Goal: Task Accomplishment & Management: Complete application form

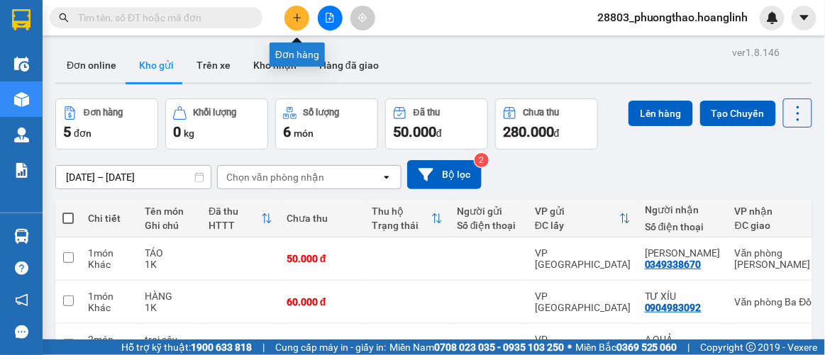
click at [294, 11] on button at bounding box center [297, 18] width 25 height 25
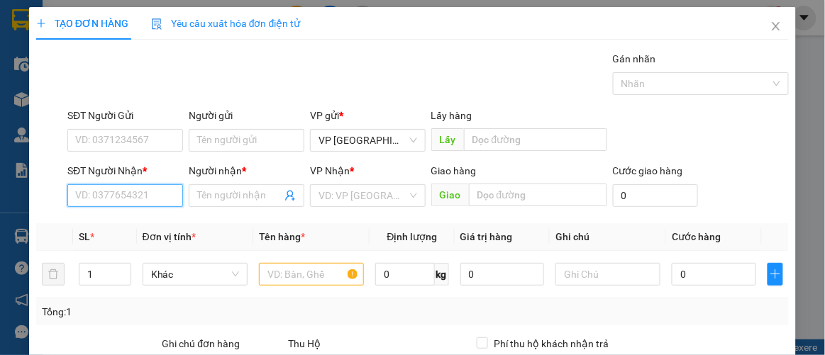
click at [142, 191] on input "SĐT Người Nhận *" at bounding box center [125, 195] width 116 height 23
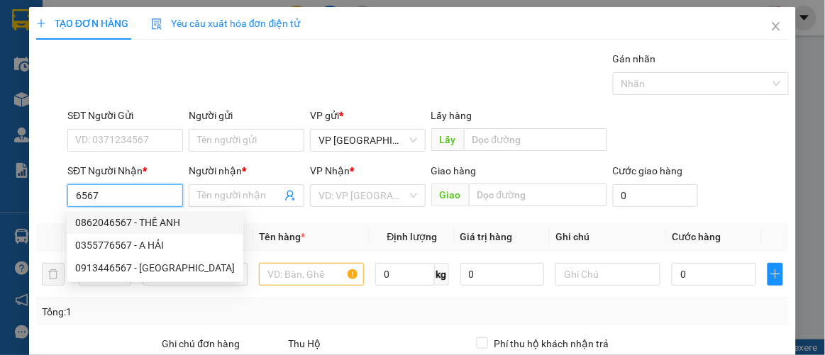
click at [145, 225] on div "0862046567 - THẾ ANH" at bounding box center [155, 223] width 160 height 16
type input "0862046567"
type input "THẾ ANH"
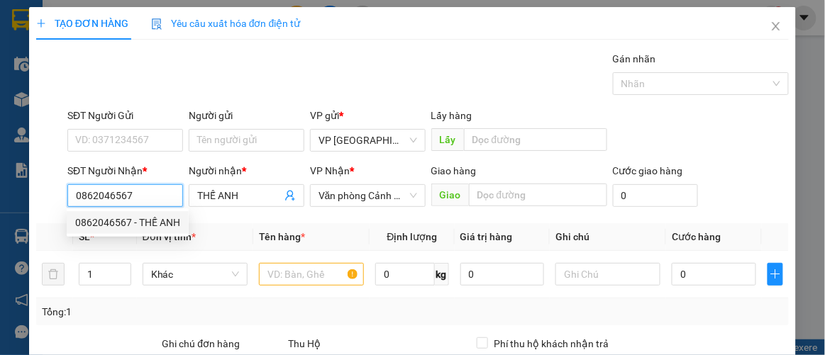
type input "50.000"
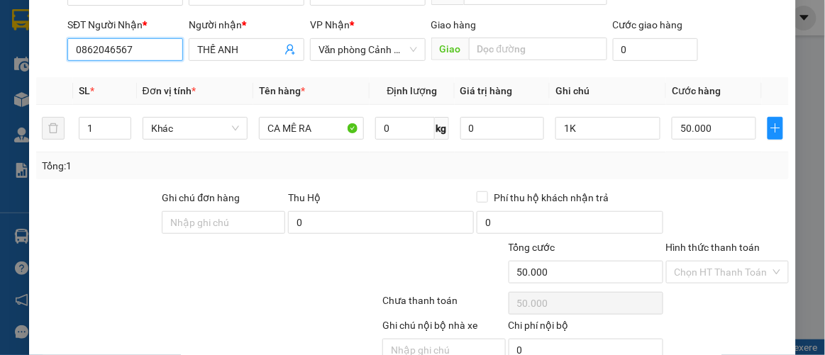
scroll to position [210, 0]
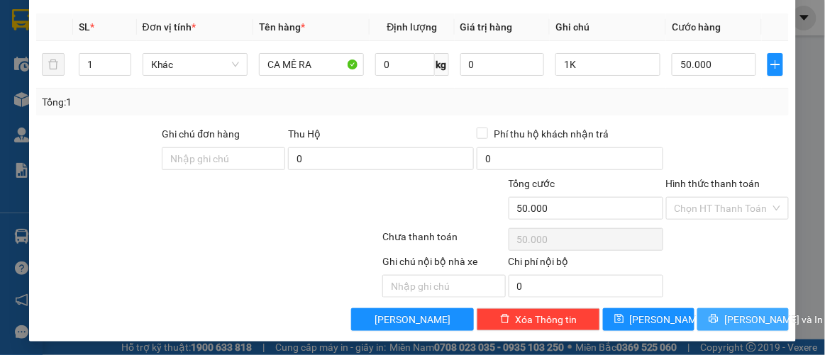
type input "0862046567"
click at [739, 312] on span "Lưu và In" at bounding box center [773, 320] width 99 height 16
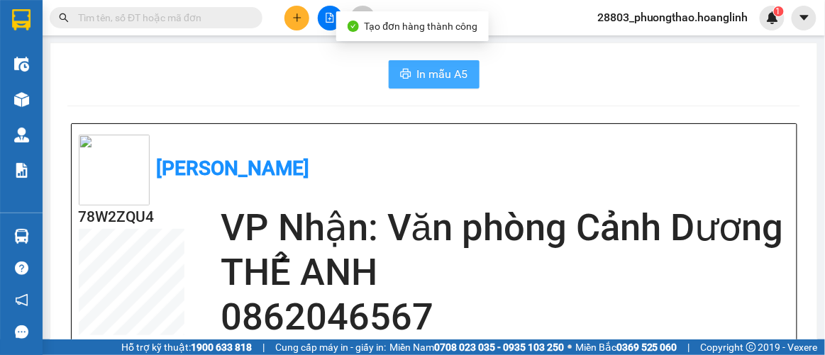
click at [448, 73] on span "In mẫu A5" at bounding box center [442, 74] width 51 height 18
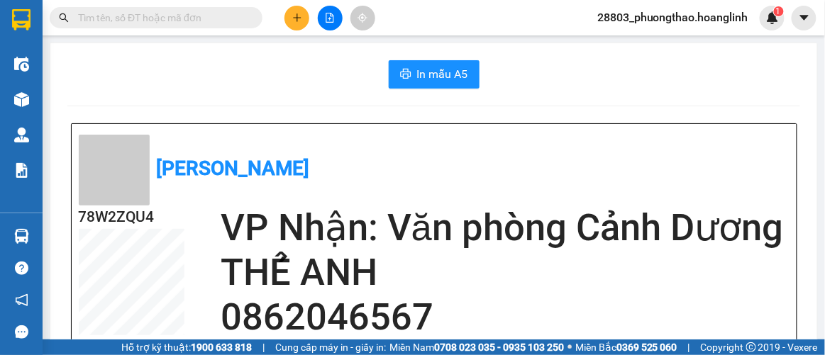
click at [293, 16] on icon "plus" at bounding box center [297, 18] width 10 height 10
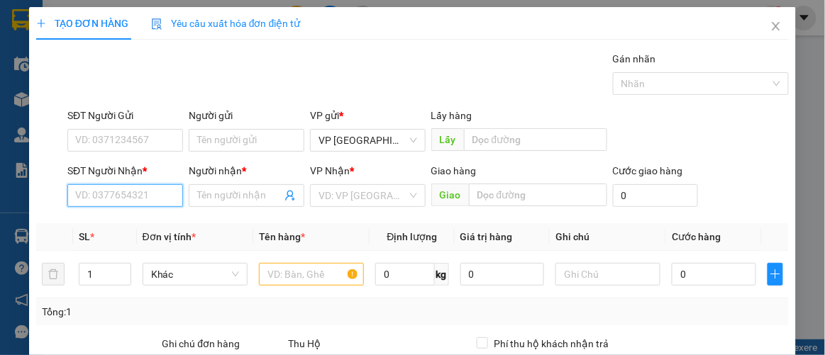
click at [143, 194] on input "SĐT Người Nhận *" at bounding box center [125, 195] width 116 height 23
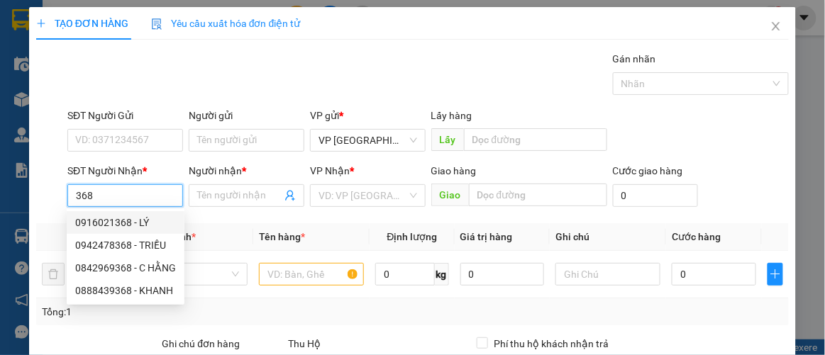
click at [128, 223] on div "0916021368 - LÝ" at bounding box center [125, 223] width 101 height 16
type input "0916021368"
type input "LÝ"
type input "250.000"
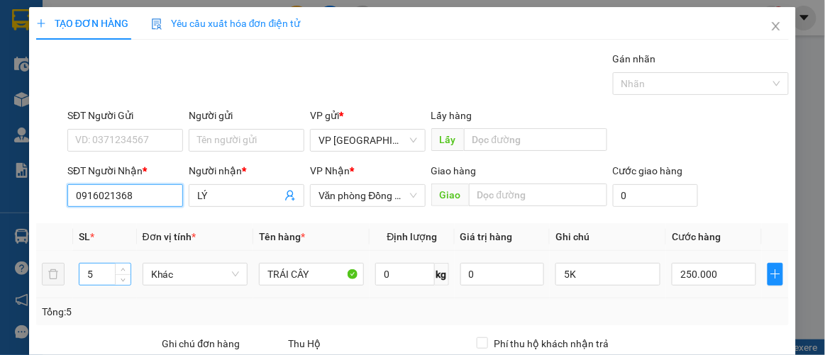
type input "0916021368"
click at [106, 270] on input "5" at bounding box center [104, 274] width 51 height 21
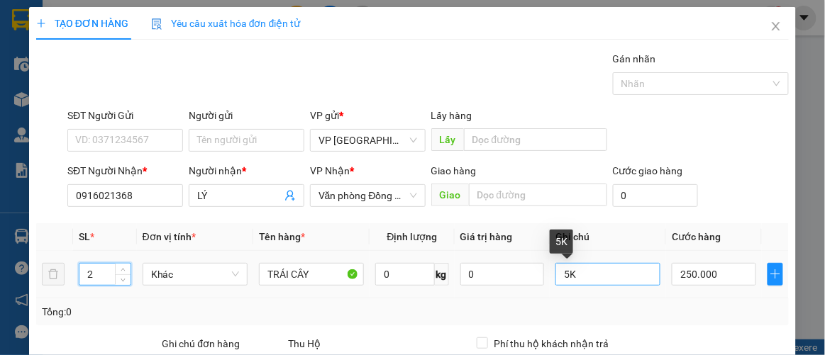
type input "2"
click at [621, 265] on input "5K" at bounding box center [608, 274] width 105 height 23
type input "5"
type input "2k"
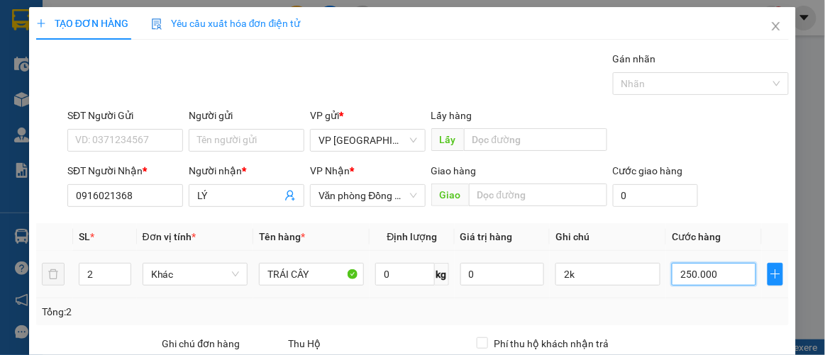
type input "0"
type input "10"
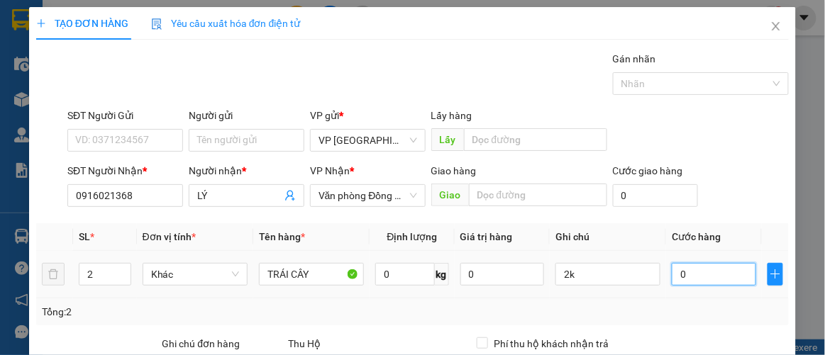
type input "10"
type input "100"
type input "100.000"
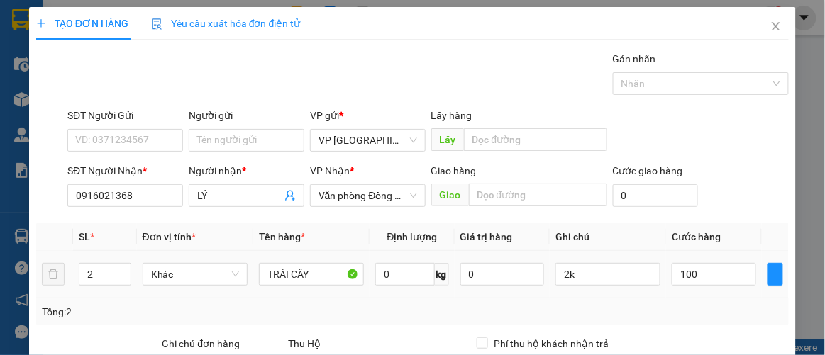
type input "100.000"
click at [732, 299] on div "SL * Đơn vị tính * Tên hàng * Định lượng Giá trị hàng Ghi chú Cước hàng 2 Khác …" at bounding box center [412, 274] width 753 height 102
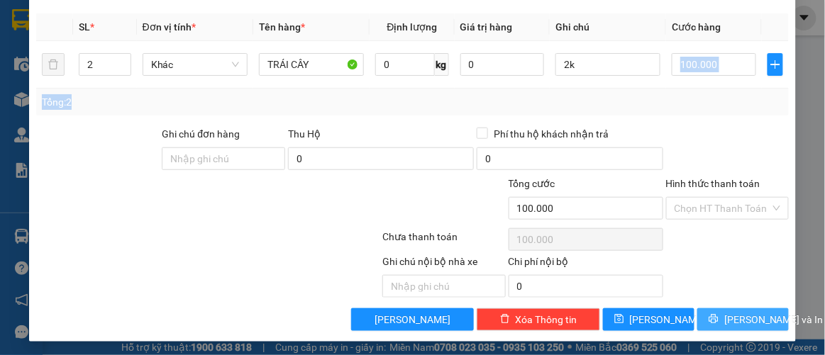
click at [732, 314] on span "Lưu và In" at bounding box center [773, 320] width 99 height 16
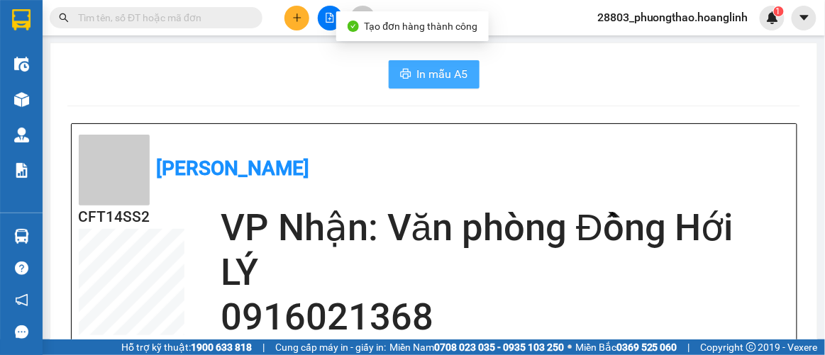
click at [433, 82] on span "In mẫu A5" at bounding box center [442, 74] width 51 height 18
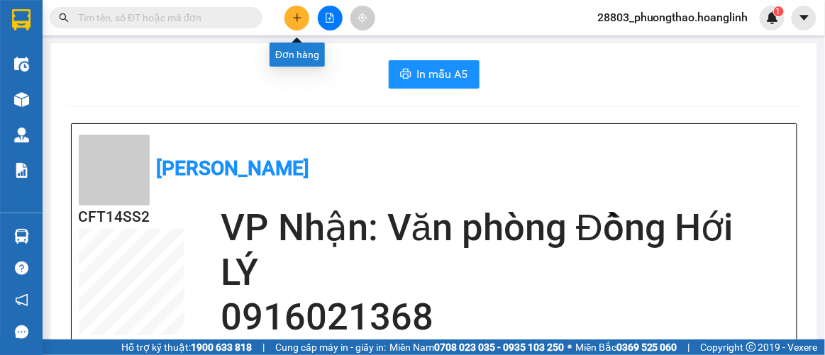
click at [295, 20] on icon "plus" at bounding box center [297, 18] width 10 height 10
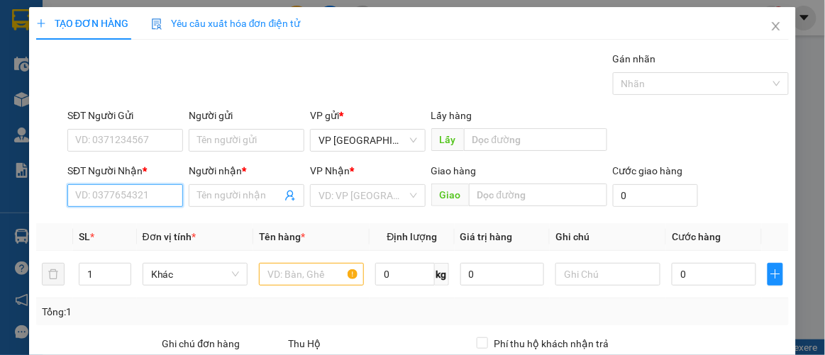
click at [157, 187] on input "SĐT Người Nhận *" at bounding box center [125, 195] width 116 height 23
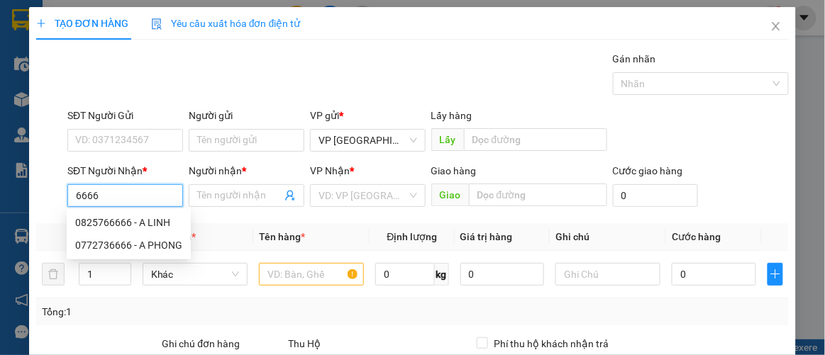
click at [125, 228] on div "0825766666 - A LINH" at bounding box center [128, 223] width 107 height 16
type input "0825766666"
type input "A LINH"
type input "50.000"
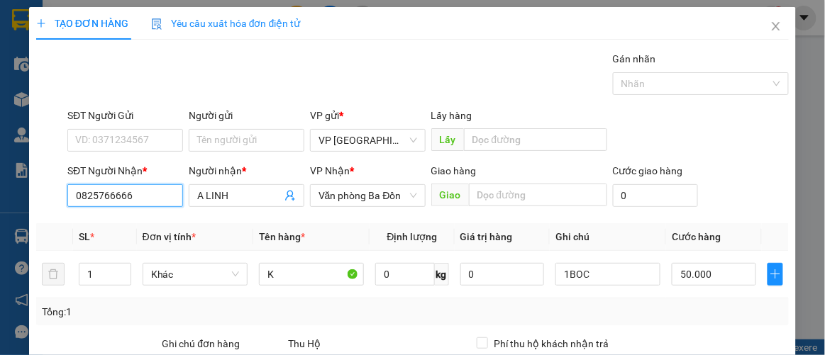
scroll to position [210, 0]
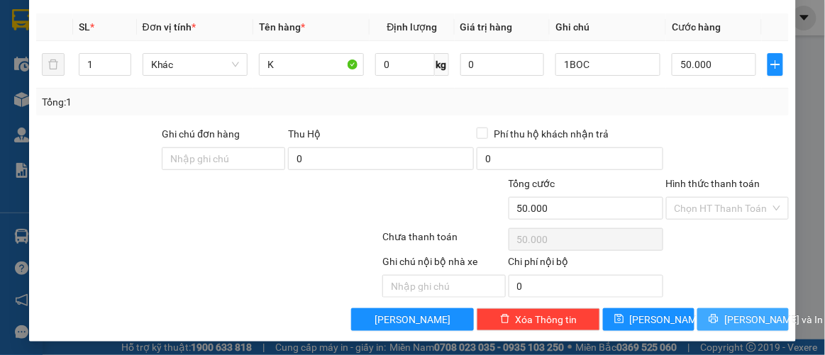
type input "0825766666"
click at [731, 314] on span "Lưu và In" at bounding box center [773, 320] width 99 height 16
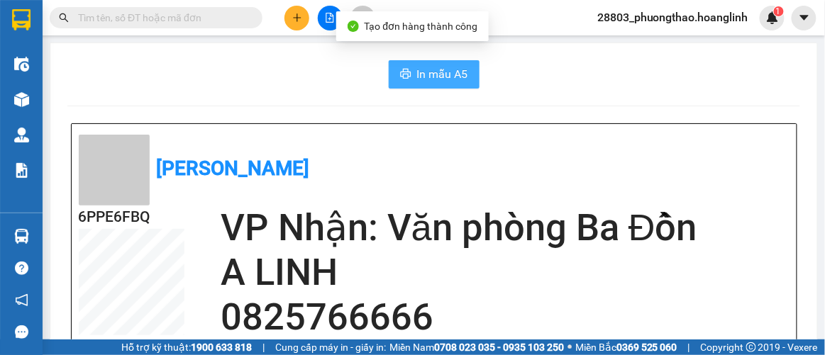
click at [446, 80] on span "In mẫu A5" at bounding box center [442, 74] width 51 height 18
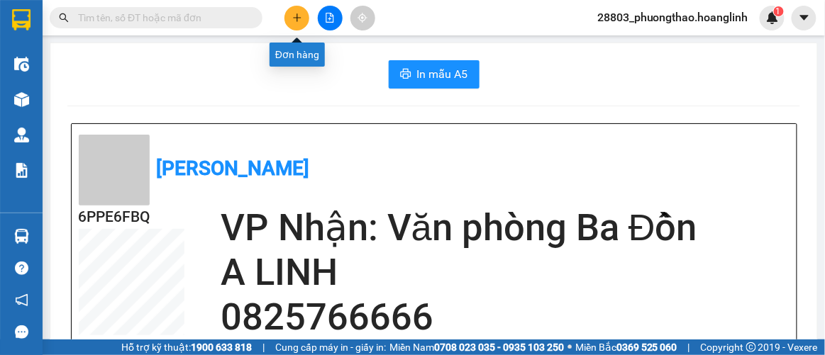
click at [293, 22] on icon "plus" at bounding box center [297, 18] width 10 height 10
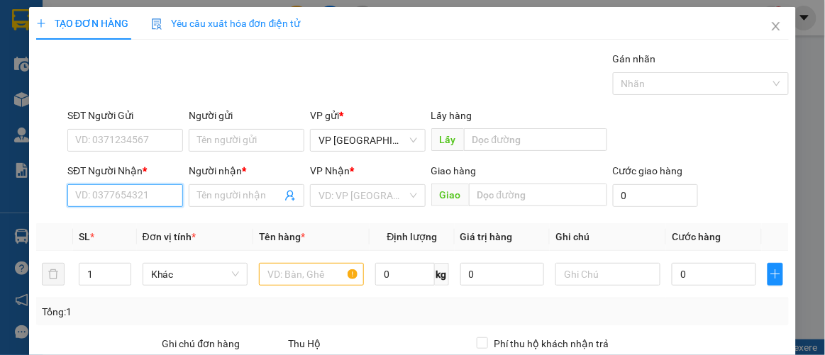
click at [102, 201] on input "SĐT Người Nhận *" at bounding box center [125, 195] width 116 height 23
click at [99, 224] on div "0835070369 - BÉ" at bounding box center [123, 223] width 97 height 16
type input "0835070369"
type input "BÉ"
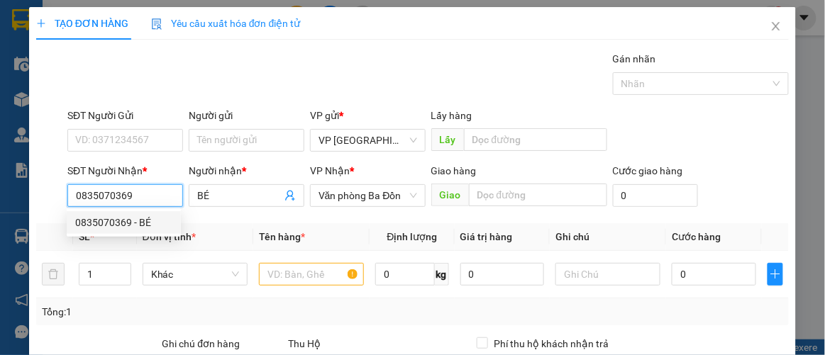
type input "70.000"
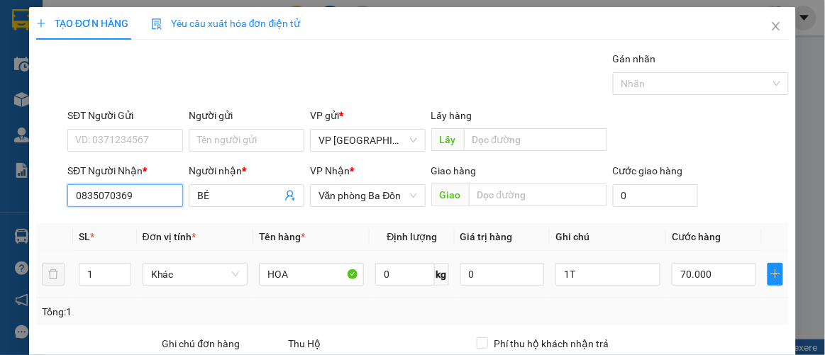
scroll to position [193, 0]
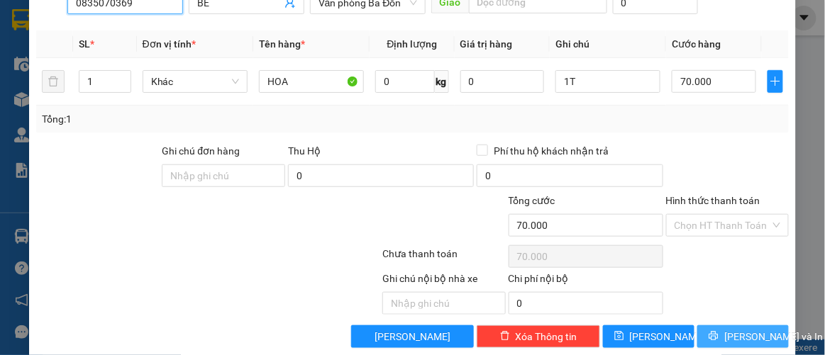
type input "0835070369"
click at [729, 329] on span "Lưu và In" at bounding box center [773, 337] width 99 height 16
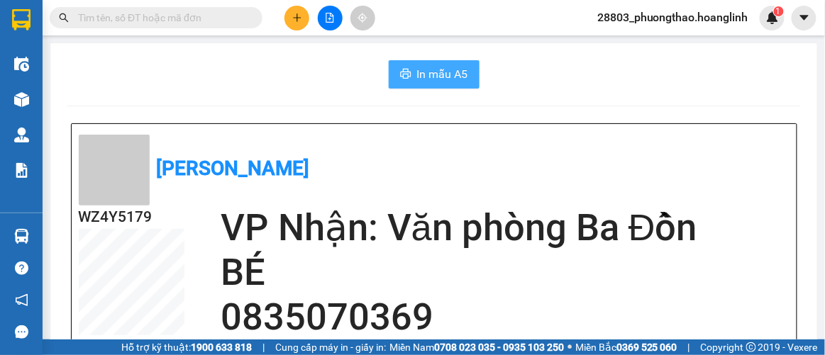
click at [455, 77] on span "In mẫu A5" at bounding box center [442, 74] width 51 height 18
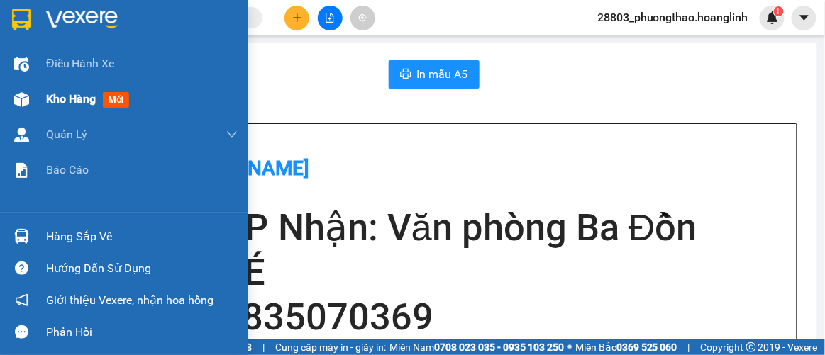
click at [104, 93] on div "Kho hàng mới" at bounding box center [90, 99] width 89 height 18
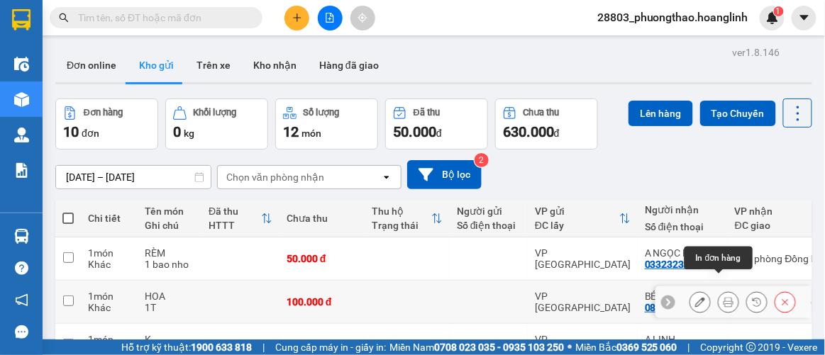
click at [724, 297] on icon at bounding box center [729, 302] width 10 height 10
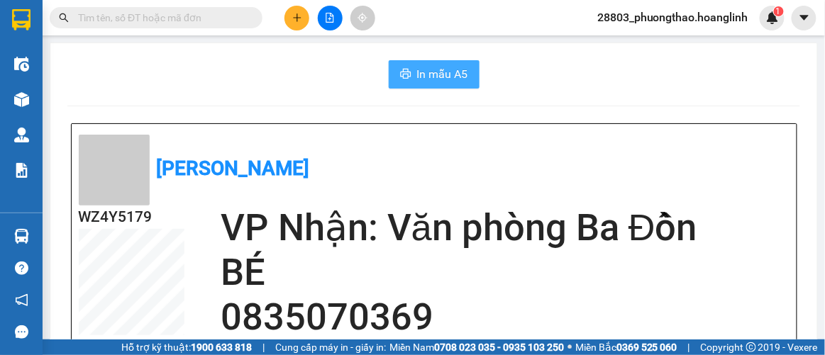
click at [438, 77] on span "In mẫu A5" at bounding box center [442, 74] width 51 height 18
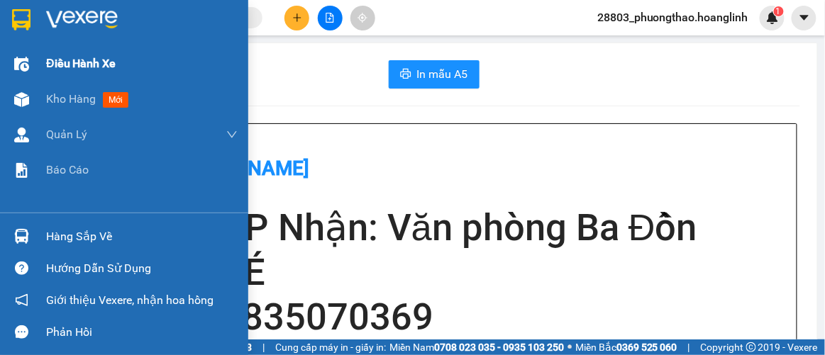
click at [42, 81] on div "Điều hành xe" at bounding box center [124, 63] width 248 height 35
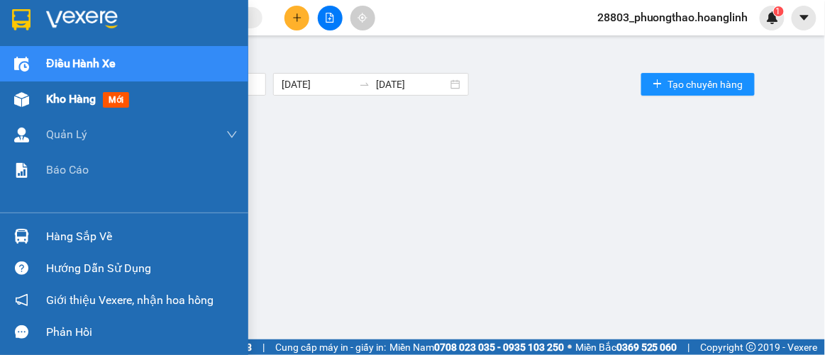
click at [63, 94] on span "Kho hàng" at bounding box center [71, 98] width 50 height 13
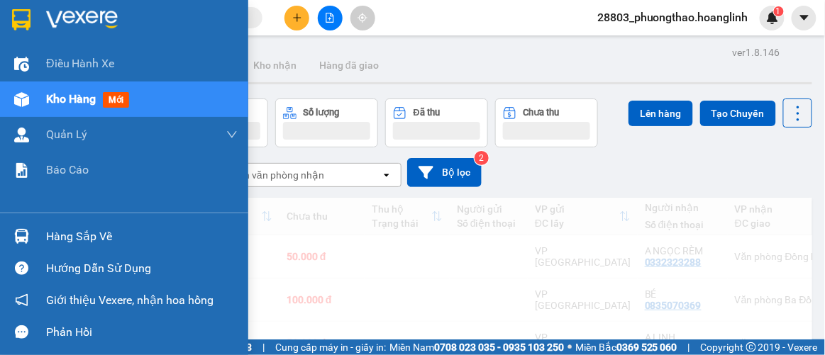
drag, startPoint x: 81, startPoint y: 100, endPoint x: 155, endPoint y: 102, distance: 74.5
click at [82, 100] on span "Kho hàng" at bounding box center [71, 98] width 50 height 13
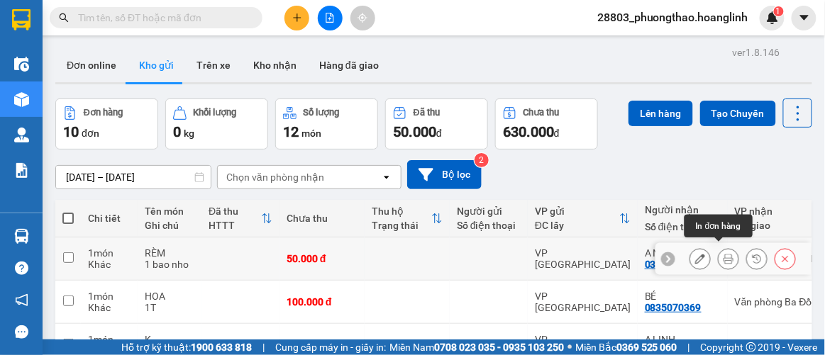
click at [724, 254] on icon at bounding box center [729, 259] width 10 height 10
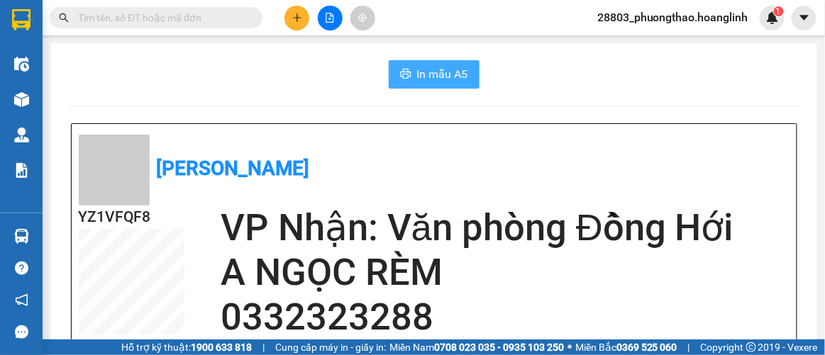
drag, startPoint x: 449, startPoint y: 74, endPoint x: 510, endPoint y: 77, distance: 61.1
click at [450, 74] on span "In mẫu A5" at bounding box center [442, 74] width 51 height 18
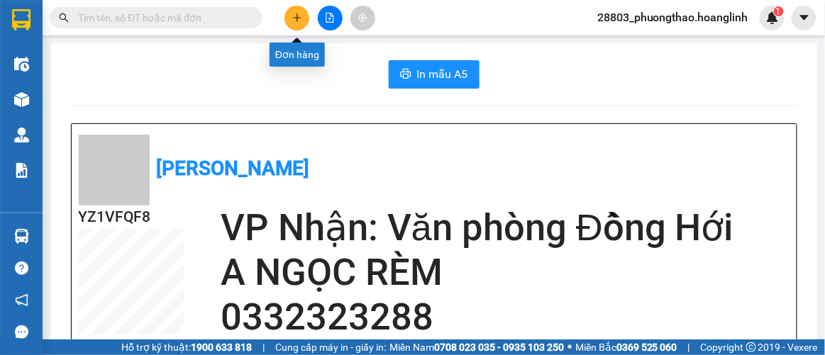
click at [302, 13] on icon "plus" at bounding box center [297, 18] width 10 height 10
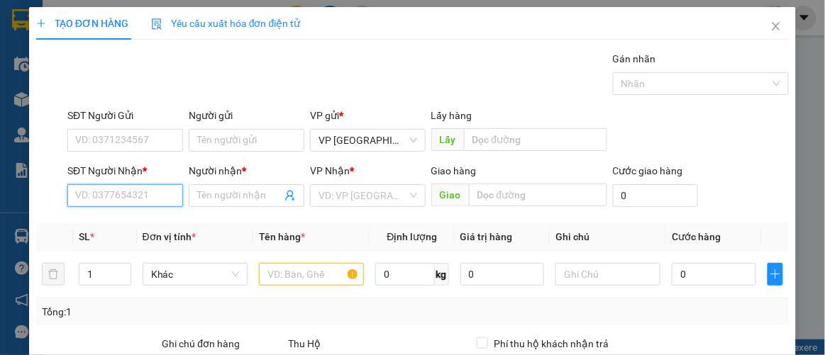
click at [131, 200] on input "SĐT Người Nhận *" at bounding box center [125, 195] width 116 height 23
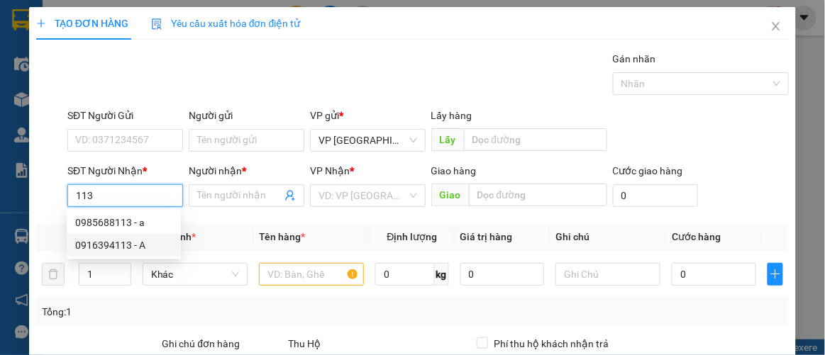
click at [101, 241] on div "0916394113 - A" at bounding box center [123, 246] width 97 height 16
type input "0916394113"
type input "A"
type input "ĐỒNG LÊ"
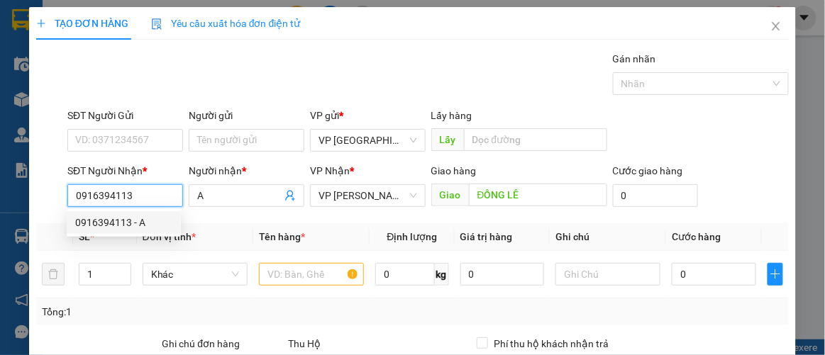
type input "150.000"
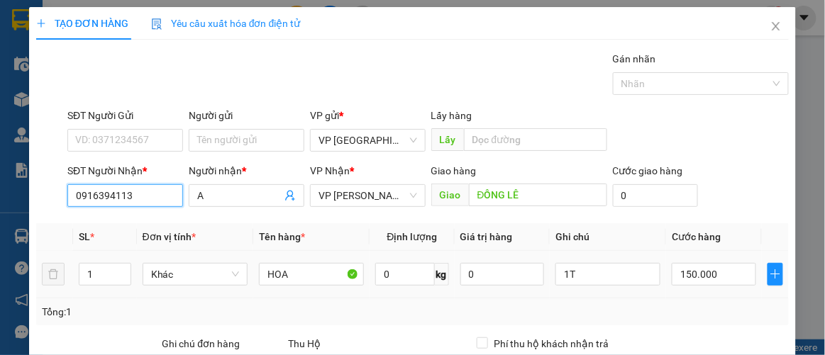
scroll to position [128, 0]
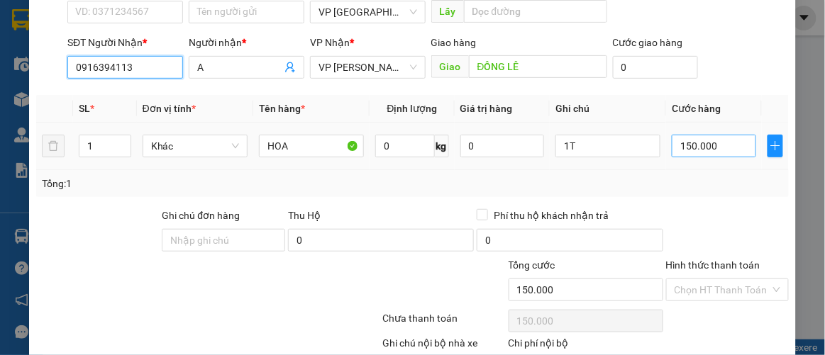
type input "0916394113"
click at [720, 146] on input "150.000" at bounding box center [714, 146] width 84 height 23
type input "0"
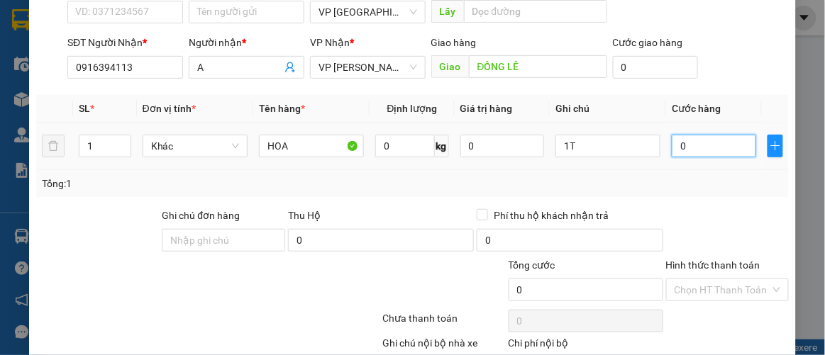
type input "10"
type input "100"
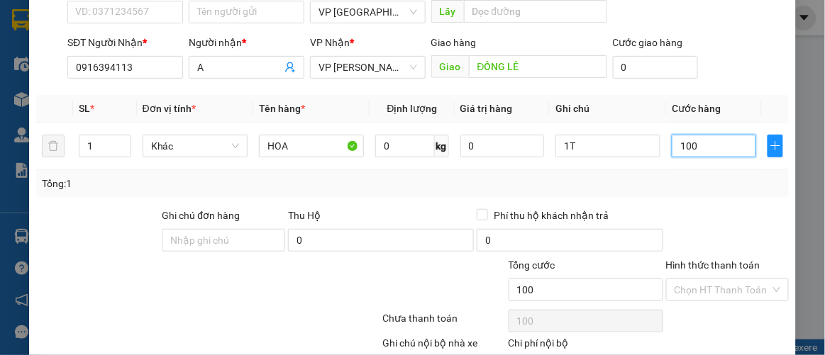
type input "100"
type input "100.000"
drag, startPoint x: 709, startPoint y: 173, endPoint x: 720, endPoint y: 172, distance: 11.4
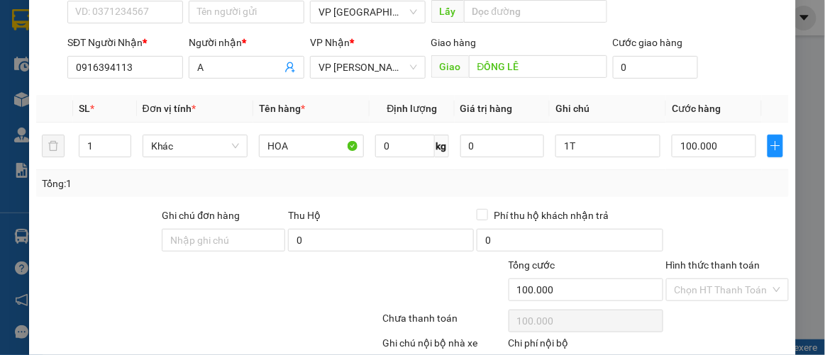
click at [714, 176] on div "Tổng: 1" at bounding box center [413, 184] width 742 height 16
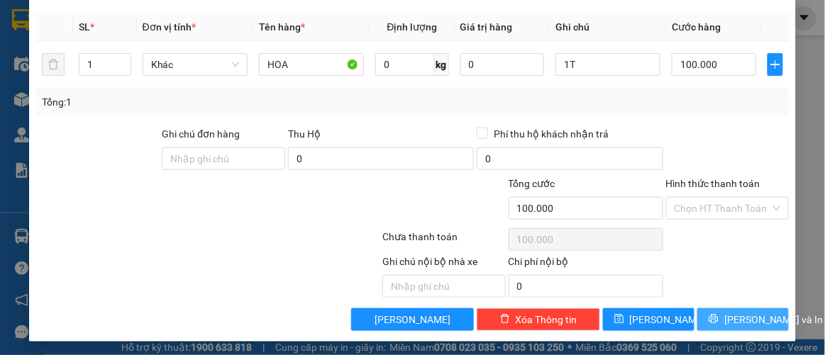
click at [715, 314] on icon "printer" at bounding box center [714, 319] width 10 height 10
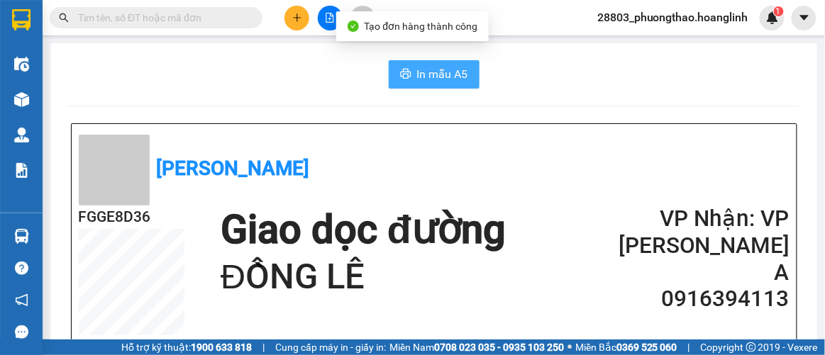
click at [407, 69] on button "In mẫu A5" at bounding box center [434, 74] width 91 height 28
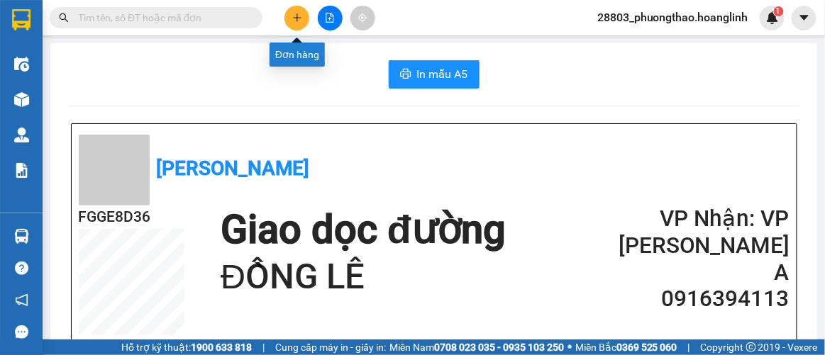
click at [298, 14] on icon "plus" at bounding box center [297, 18] width 10 height 10
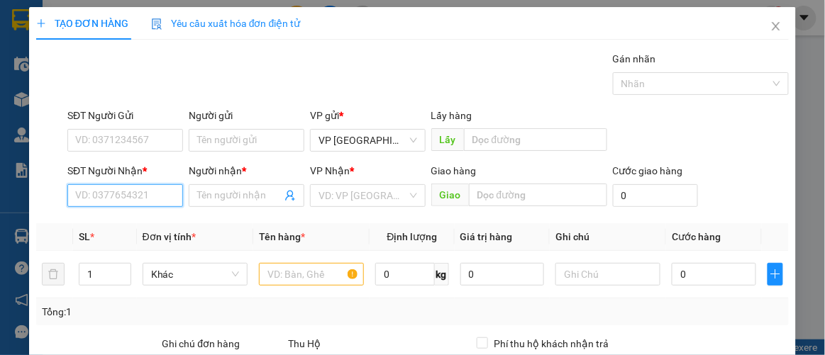
click at [129, 199] on input "SĐT Người Nhận *" at bounding box center [125, 195] width 116 height 23
type input "0916021368"
click at [125, 231] on div "0916021368 - LÝ" at bounding box center [124, 222] width 114 height 23
type input "LÝ"
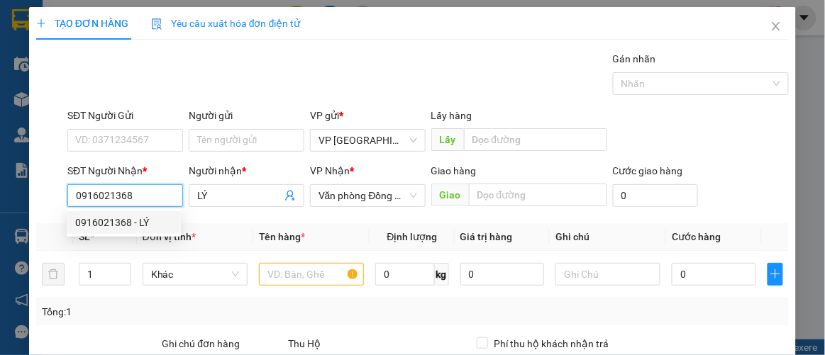
type input "100.000"
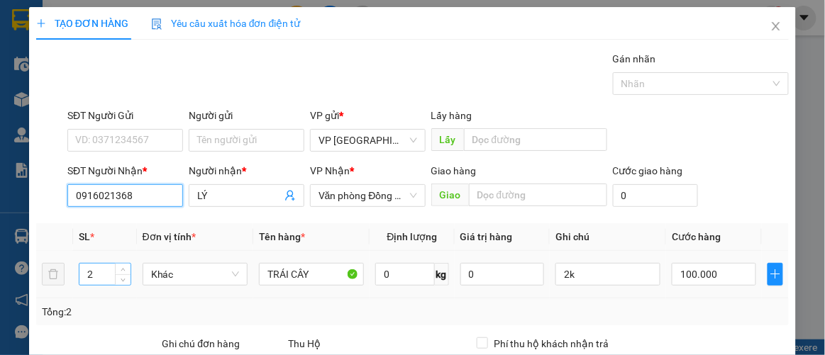
type input "0916021368"
click at [100, 269] on input "2" at bounding box center [104, 274] width 51 height 21
type input "1"
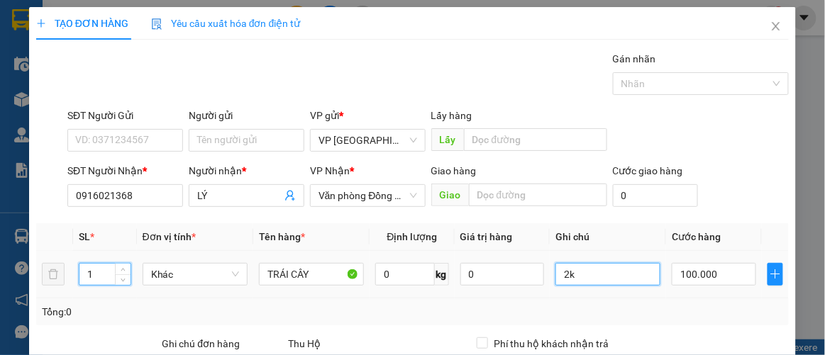
click at [578, 274] on input "2k" at bounding box center [608, 274] width 105 height 23
type input "1k"
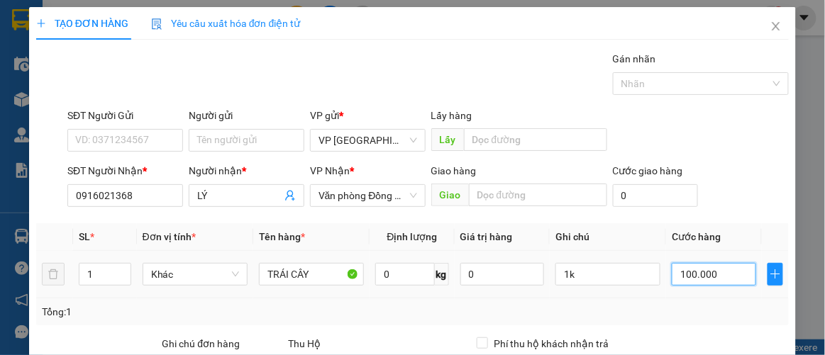
click at [722, 277] on input "100.000" at bounding box center [714, 274] width 84 height 23
type input "0"
type input "50"
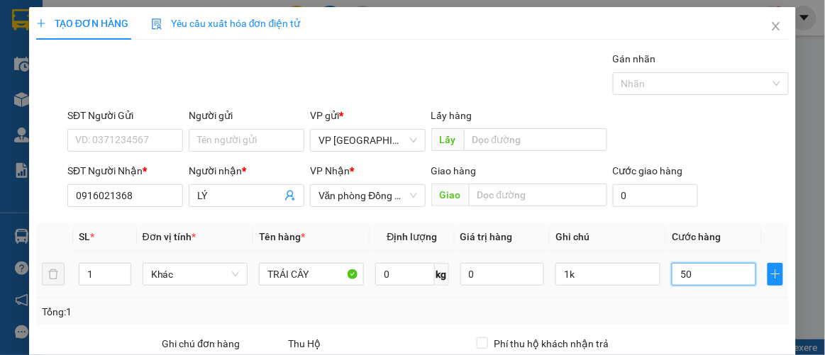
type input "50"
type input "50.000"
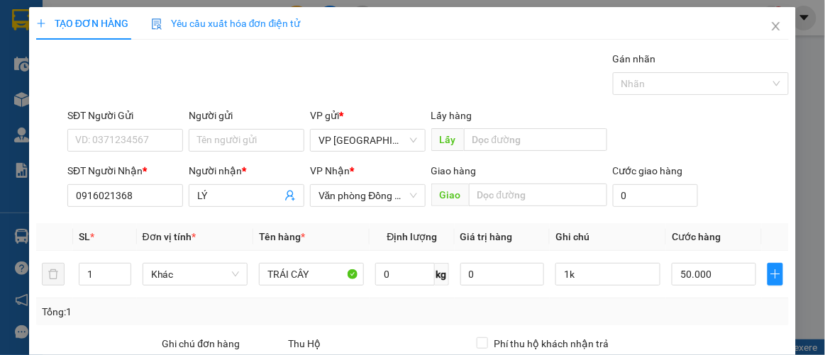
click at [641, 240] on th "Ghi chú" at bounding box center [608, 237] width 116 height 28
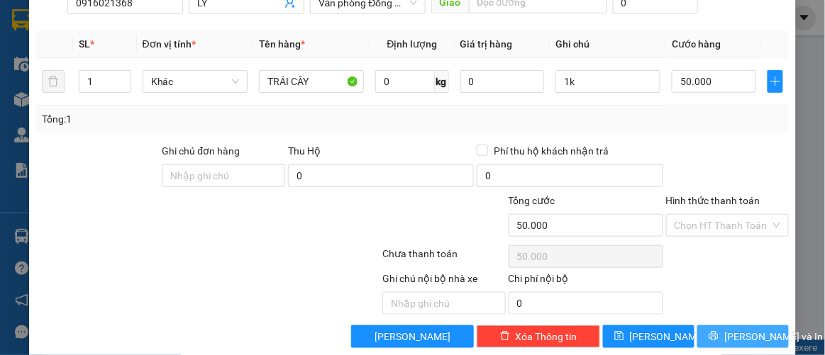
click at [733, 329] on span "Lưu và In" at bounding box center [773, 337] width 99 height 16
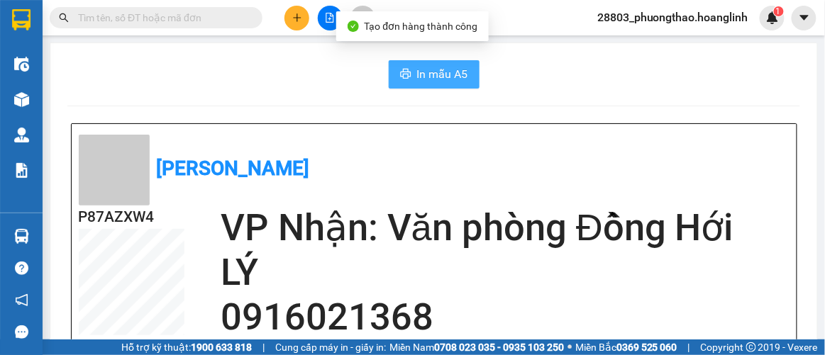
click at [448, 77] on span "In mẫu A5" at bounding box center [442, 74] width 51 height 18
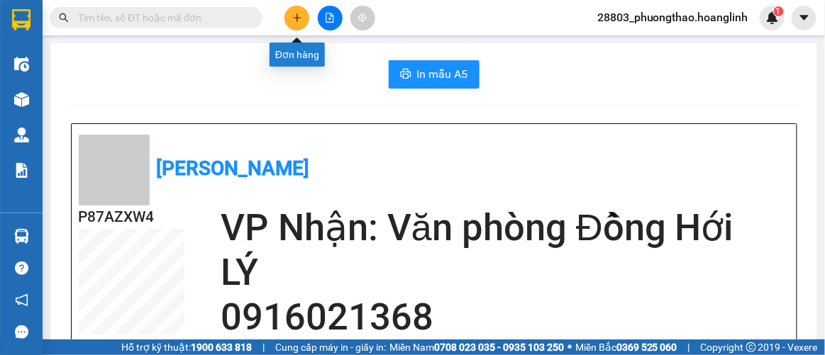
click at [299, 13] on icon "plus" at bounding box center [297, 18] width 10 height 10
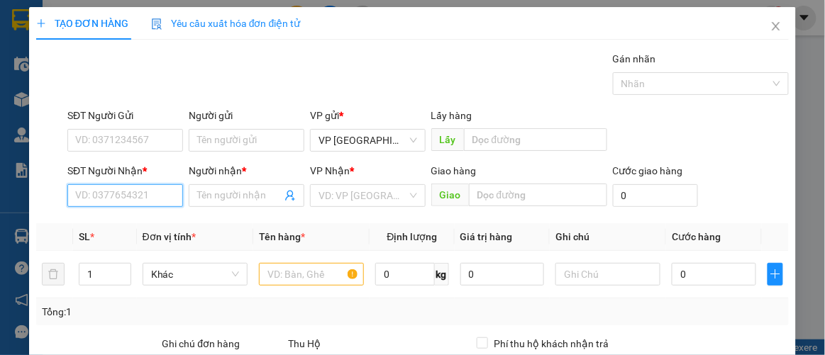
click at [91, 193] on input "SĐT Người Nhận *" at bounding box center [125, 195] width 116 height 23
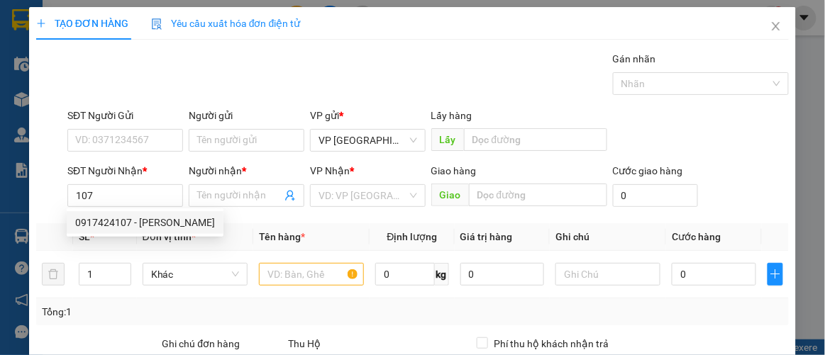
click at [99, 236] on div "0917424107 0917424107 - LAN CHI" at bounding box center [145, 223] width 157 height 28
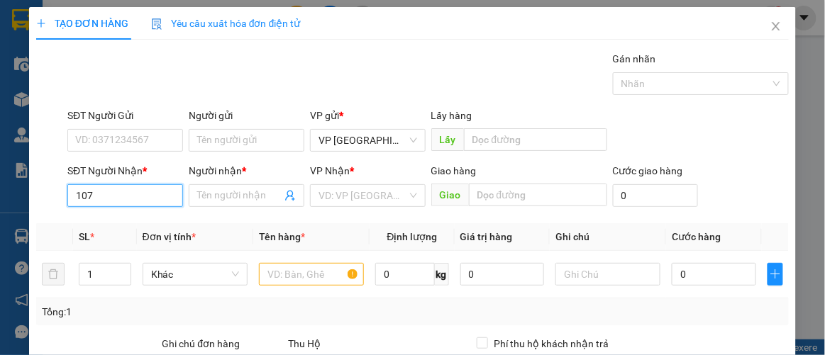
click at [106, 198] on input "107" at bounding box center [125, 195] width 116 height 23
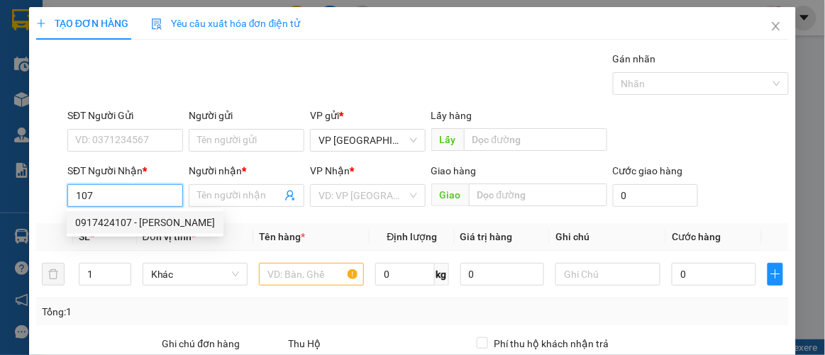
click at [106, 223] on div "0917424107 - LAN CHI" at bounding box center [145, 223] width 140 height 16
type input "0917424107"
type input "LAN CHI"
type input "200.000"
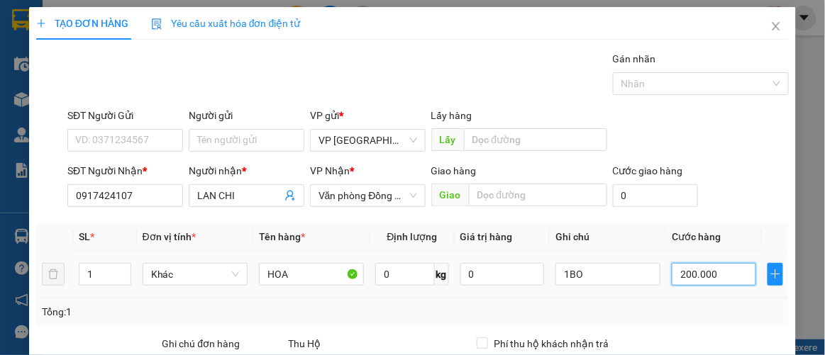
click at [716, 282] on input "200.000" at bounding box center [714, 274] width 84 height 23
type input "0"
type input "50"
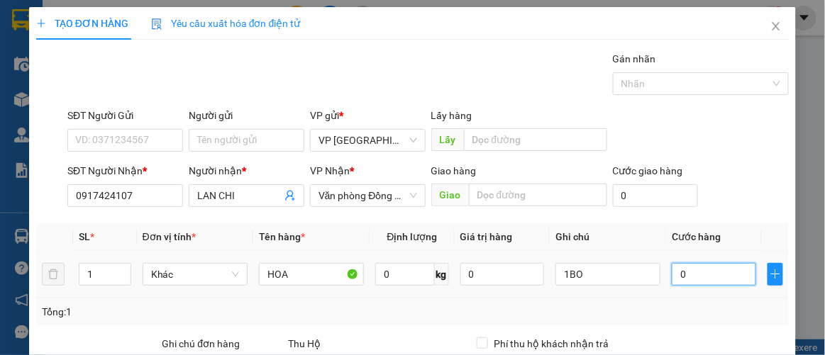
type input "50"
type input "50.000"
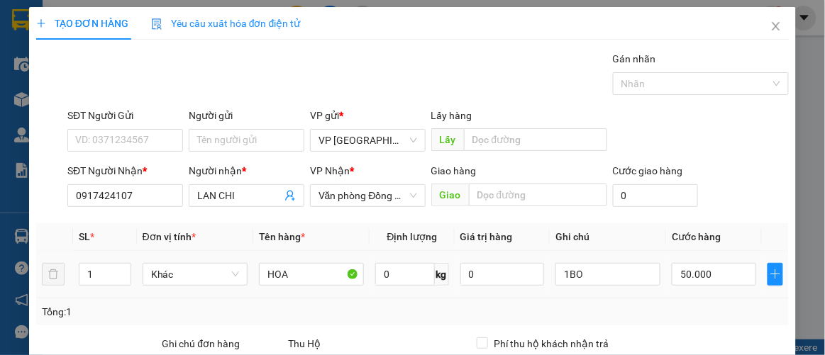
click at [653, 257] on td "1BO" at bounding box center [608, 275] width 116 height 48
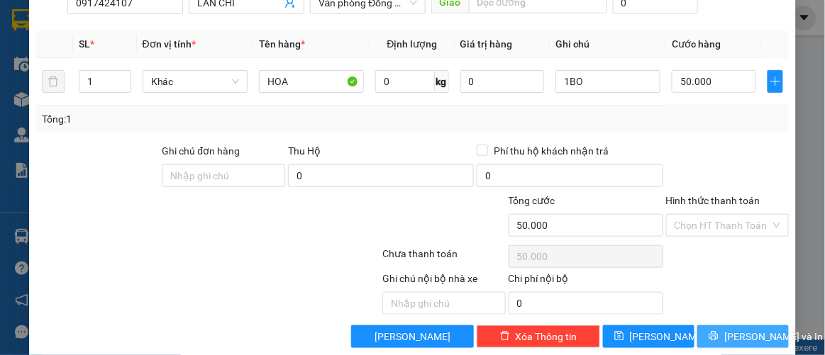
click at [744, 332] on span "Lưu và In" at bounding box center [773, 337] width 99 height 16
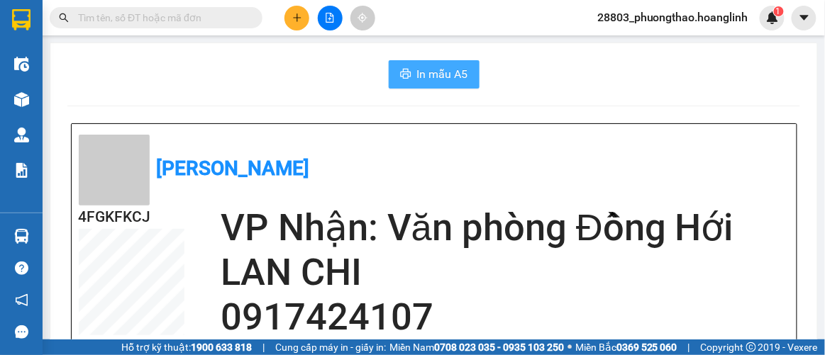
click at [406, 79] on icon "printer" at bounding box center [405, 73] width 11 height 11
click at [302, 16] on icon "plus" at bounding box center [297, 18] width 10 height 10
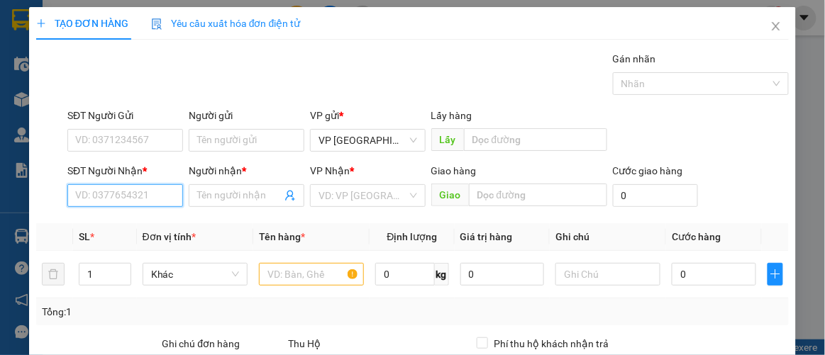
click at [119, 196] on input "SĐT Người Nhận *" at bounding box center [125, 195] width 116 height 23
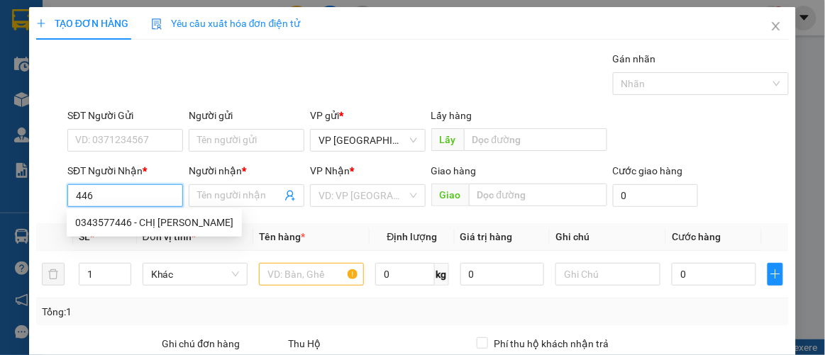
click at [89, 221] on div "0343577446 - CHỊ HƯƠNG" at bounding box center [154, 223] width 158 height 16
type input "0343577446"
type input "CHỊ HƯƠNG"
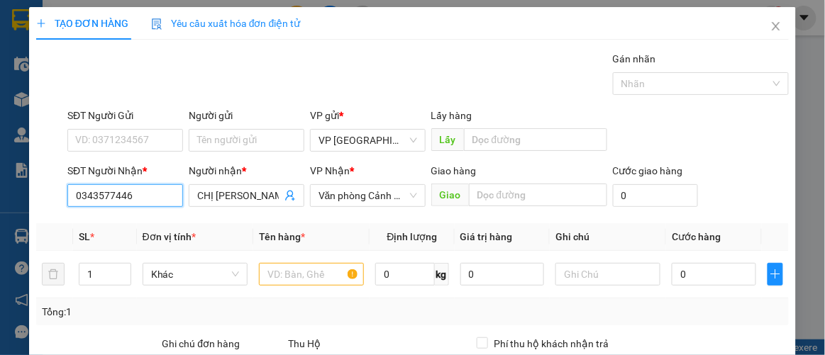
type input "70.000"
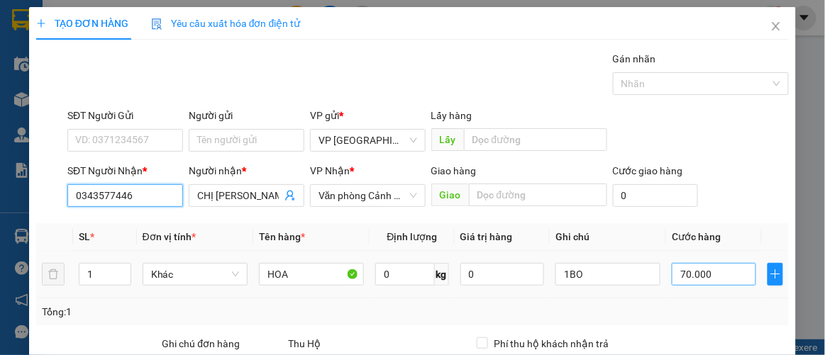
type input "0343577446"
click at [699, 273] on input "70.000" at bounding box center [714, 274] width 84 height 23
type input "0"
type input "10"
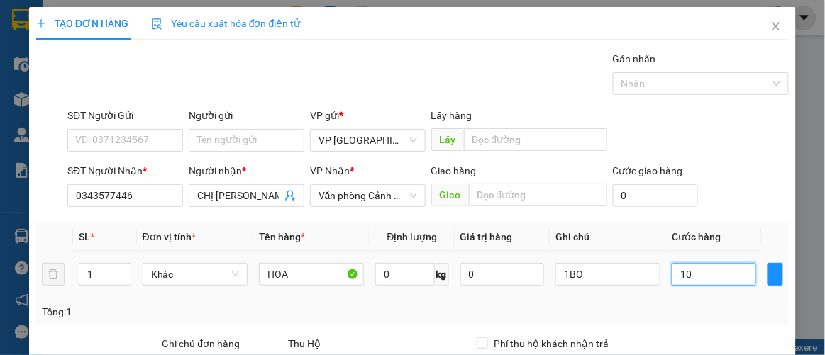
type input "10"
type input "100"
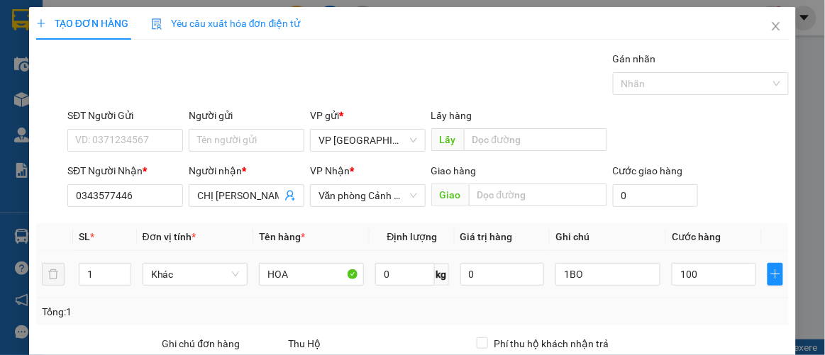
type input "100.000"
click at [674, 292] on td "100.000" at bounding box center [713, 275] width 95 height 48
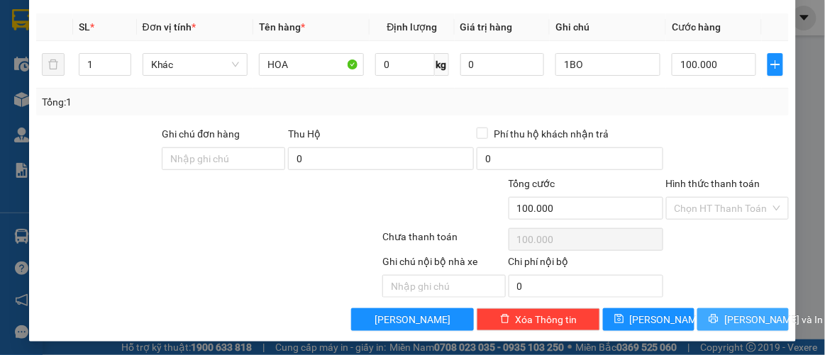
click at [716, 316] on icon "printer" at bounding box center [714, 319] width 10 height 10
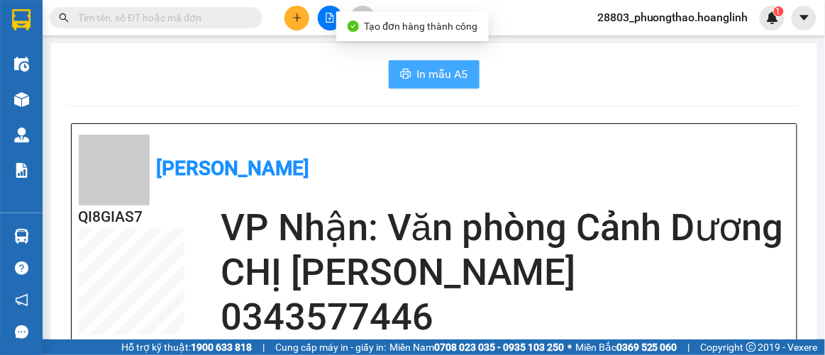
click at [451, 66] on span "In mẫu A5" at bounding box center [442, 74] width 51 height 18
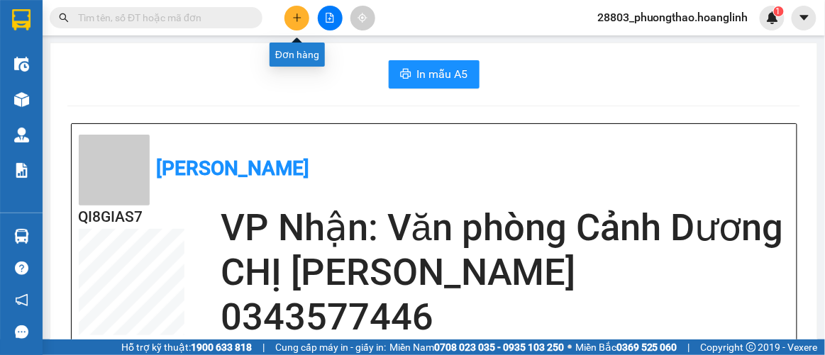
click at [292, 15] on icon "plus" at bounding box center [297, 18] width 10 height 10
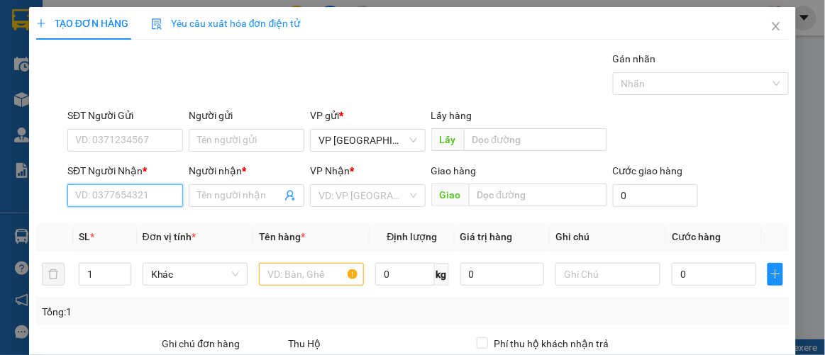
click at [104, 187] on input "SĐT Người Nhận *" at bounding box center [125, 195] width 116 height 23
type input "0962657333"
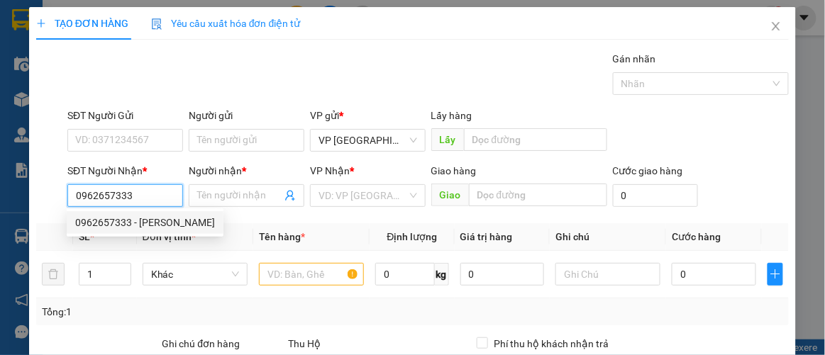
click at [122, 222] on div "0962657333 - thủy roon" at bounding box center [145, 223] width 140 height 16
type input "thủy roon"
type input "150.000"
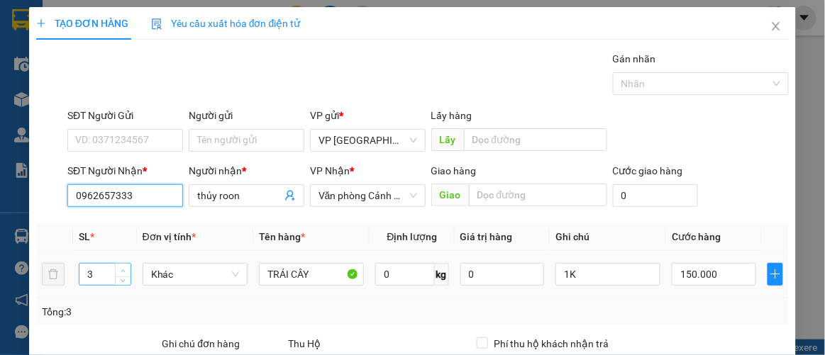
type input "0962657333"
drag, startPoint x: 116, startPoint y: 272, endPoint x: 102, endPoint y: 271, distance: 13.6
click at [113, 272] on div "4" at bounding box center [105, 274] width 53 height 23
click at [122, 277] on icon "down" at bounding box center [123, 279] width 5 height 5
type input "2"
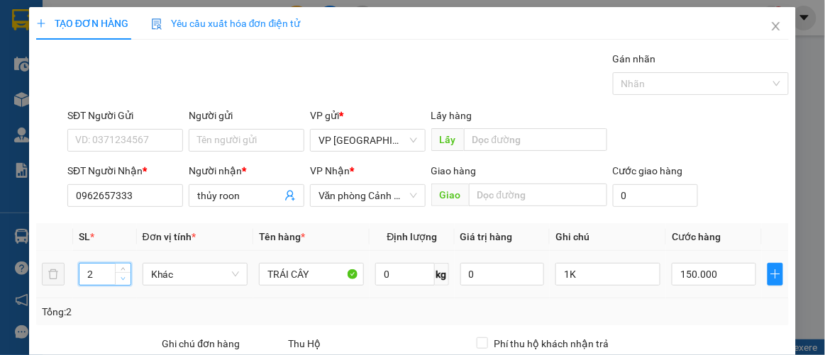
click at [122, 277] on icon "down" at bounding box center [123, 279] width 5 height 5
click at [582, 277] on input "1K" at bounding box center [608, 274] width 105 height 23
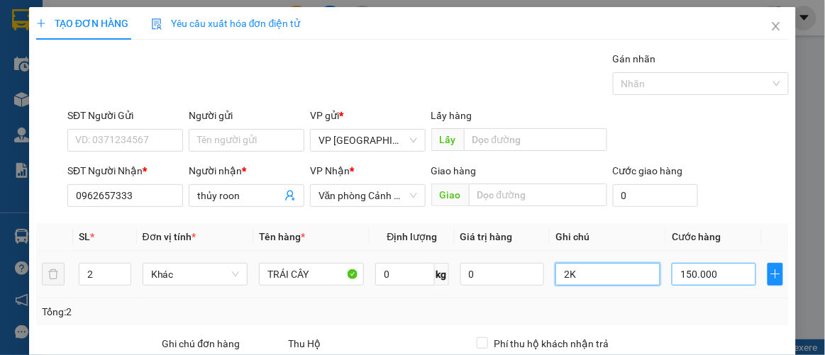
type input "2K"
click at [715, 279] on input "150.000" at bounding box center [714, 274] width 84 height 23
type input "0"
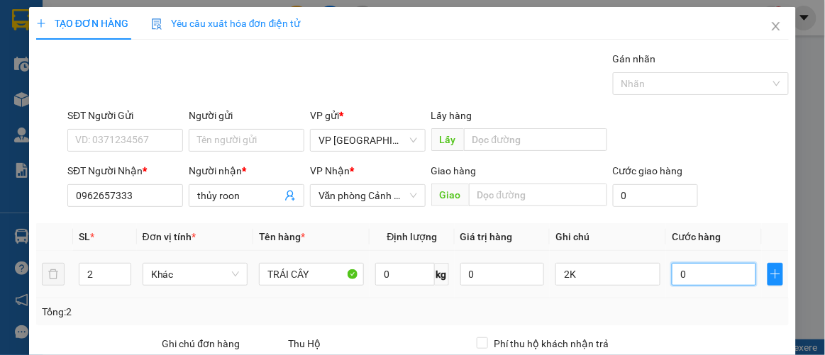
type input "10"
type input "100"
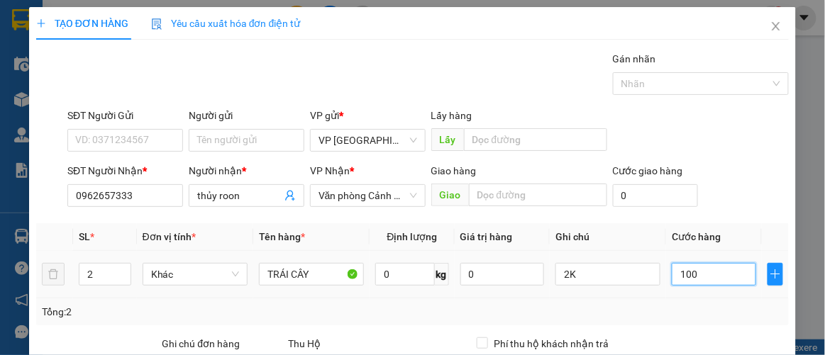
type input "100"
type input "100.000"
click at [624, 257] on td "2K" at bounding box center [608, 275] width 116 height 48
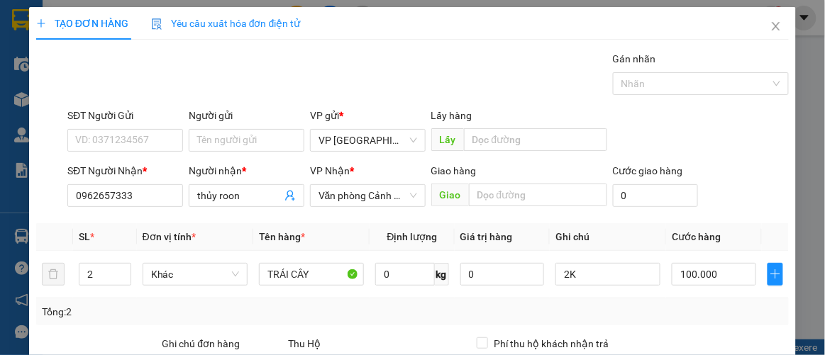
scroll to position [210, 0]
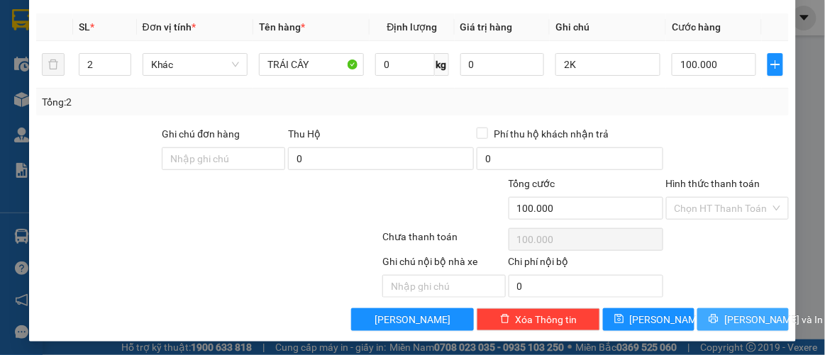
click at [739, 317] on span "Lưu và In" at bounding box center [773, 320] width 99 height 16
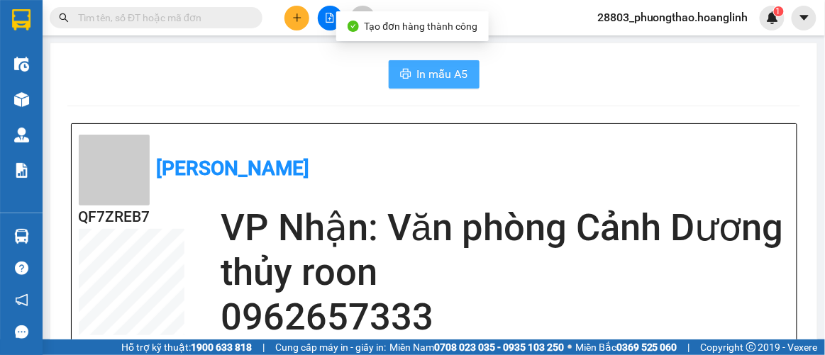
click at [410, 66] on button "In mẫu A5" at bounding box center [434, 74] width 91 height 28
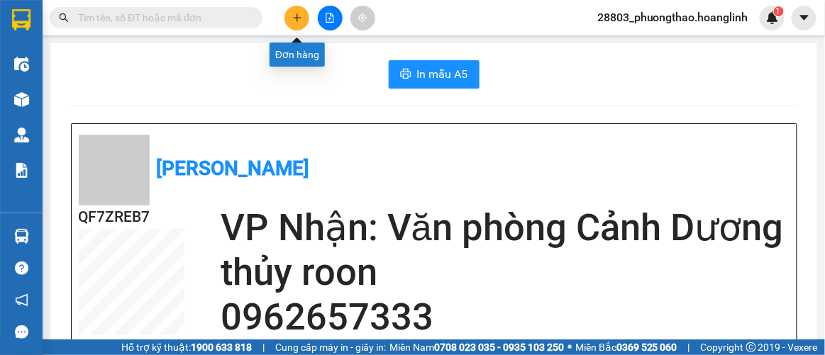
click at [300, 13] on icon "plus" at bounding box center [297, 18] width 10 height 10
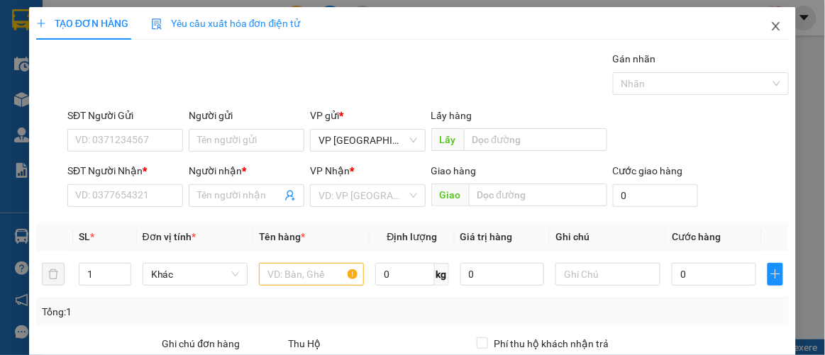
click at [771, 22] on icon "close" at bounding box center [776, 26] width 11 height 11
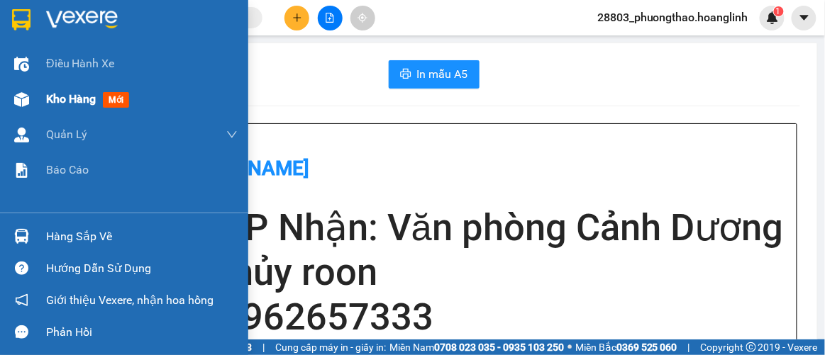
click at [106, 99] on span "mới" at bounding box center [116, 100] width 26 height 16
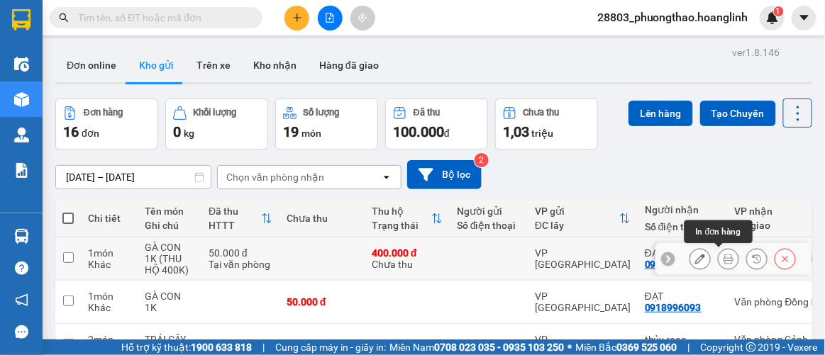
click at [724, 258] on icon at bounding box center [729, 259] width 10 height 10
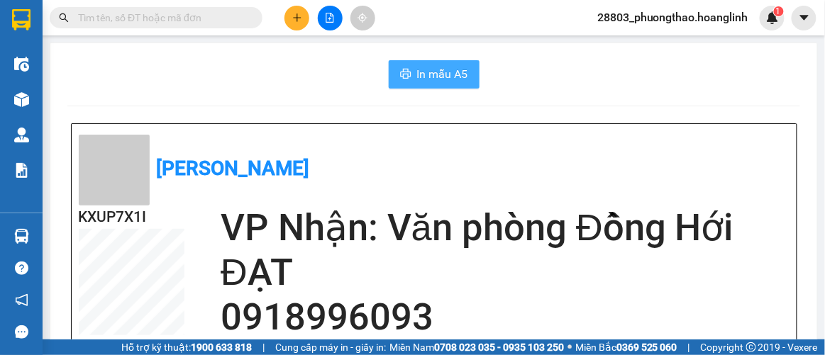
click at [417, 67] on span "In mẫu A5" at bounding box center [442, 74] width 51 height 18
drag, startPoint x: 423, startPoint y: 70, endPoint x: 412, endPoint y: 81, distance: 15.6
click at [422, 70] on span "In mẫu A5" at bounding box center [442, 74] width 51 height 18
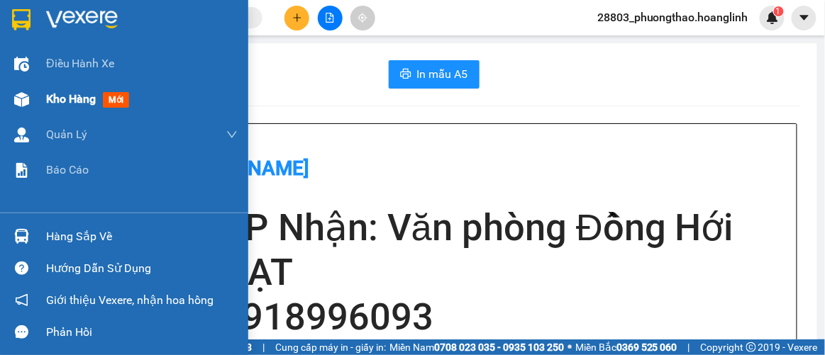
click at [92, 101] on span "Kho hàng" at bounding box center [71, 98] width 50 height 13
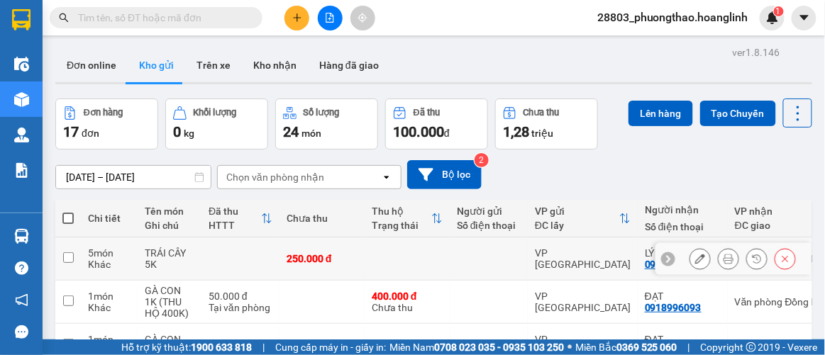
scroll to position [128, 0]
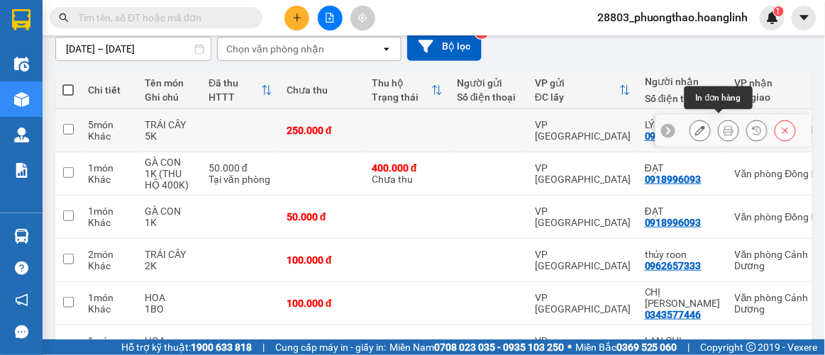
click at [724, 126] on icon at bounding box center [729, 131] width 10 height 10
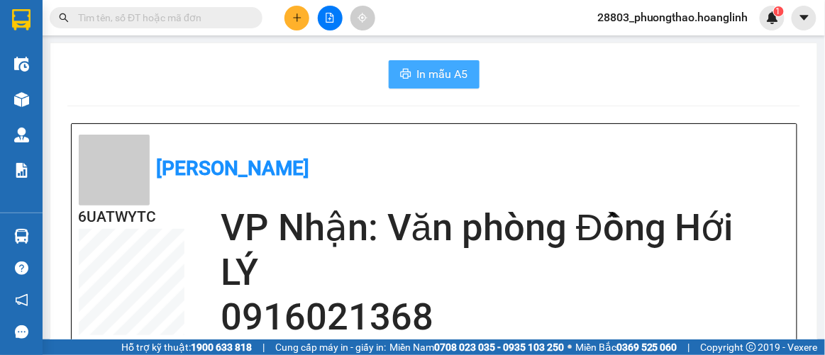
click at [431, 78] on span "In mẫu A5" at bounding box center [442, 74] width 51 height 18
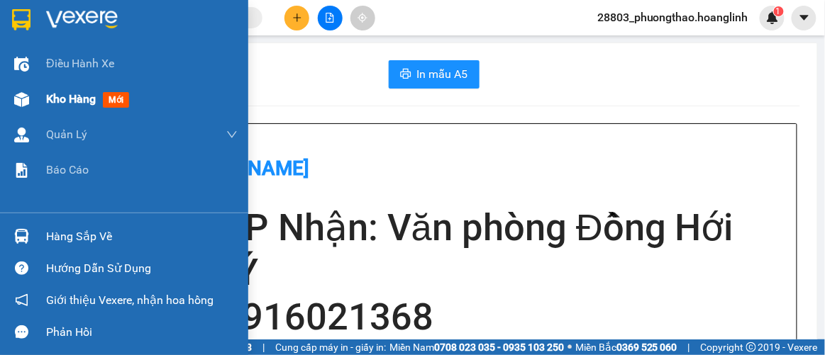
click at [53, 103] on span "Kho hàng" at bounding box center [71, 98] width 50 height 13
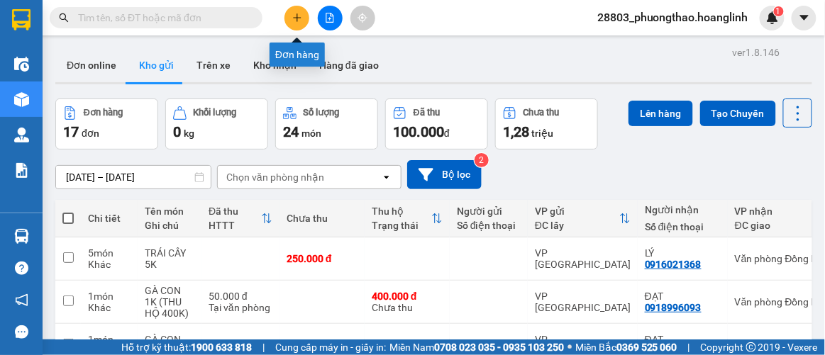
click at [295, 15] on icon "plus" at bounding box center [297, 18] width 10 height 10
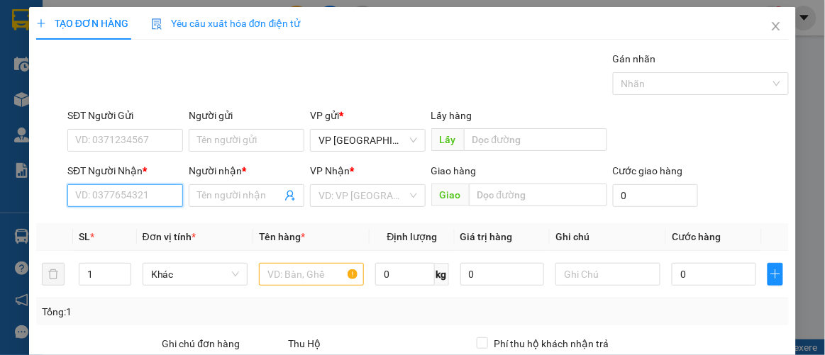
click at [151, 199] on input "SĐT Người Nhận *" at bounding box center [125, 195] width 116 height 23
click at [141, 224] on div "0913326099 - A PHÁP" at bounding box center [124, 223] width 99 height 16
type input "0913326099"
type input "A PHÁP"
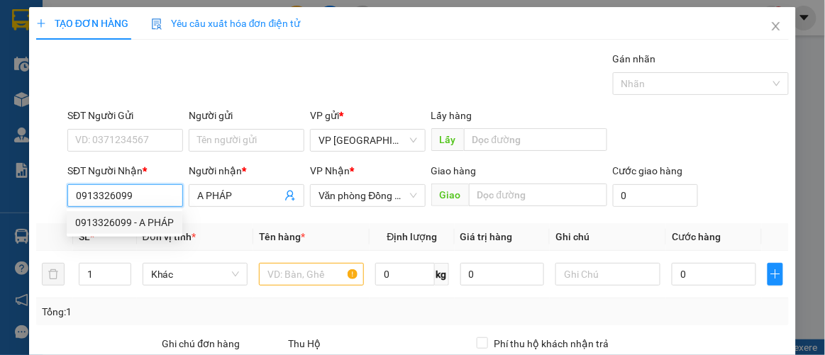
type input "50.000"
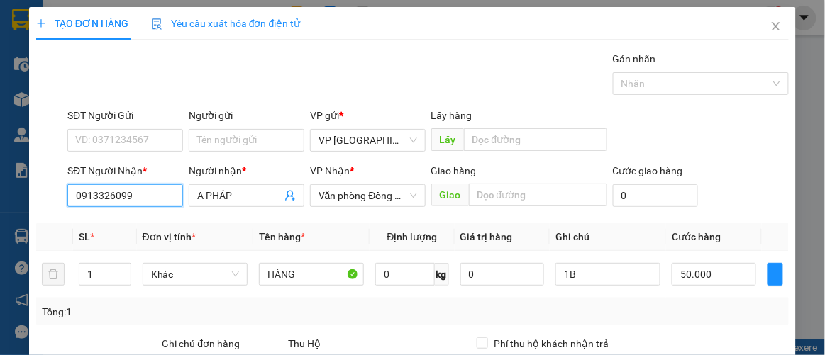
scroll to position [210, 0]
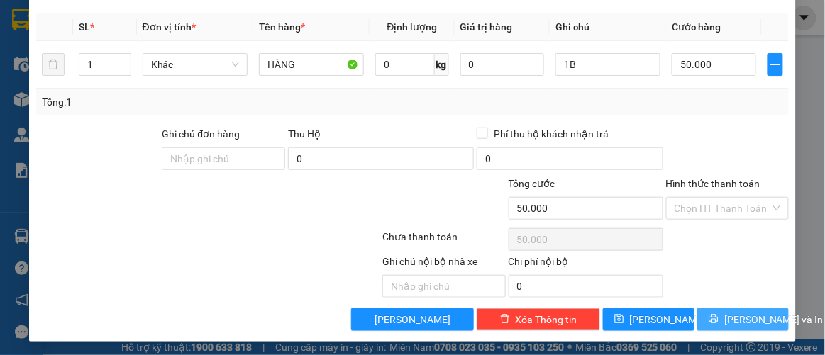
type input "0913326099"
click at [717, 316] on button "Lưu và In" at bounding box center [743, 320] width 92 height 23
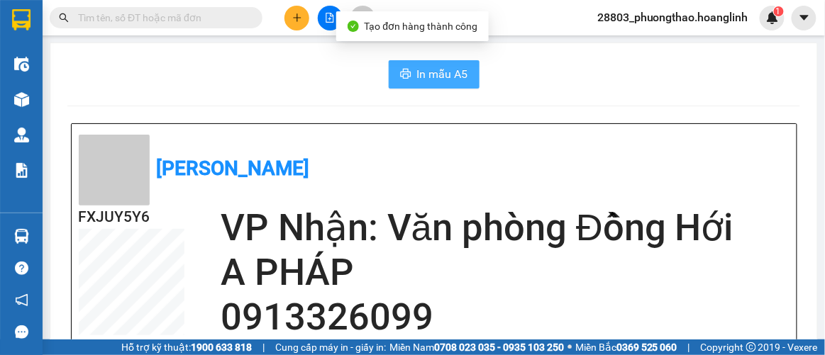
click at [445, 80] on span "In mẫu A5" at bounding box center [442, 74] width 51 height 18
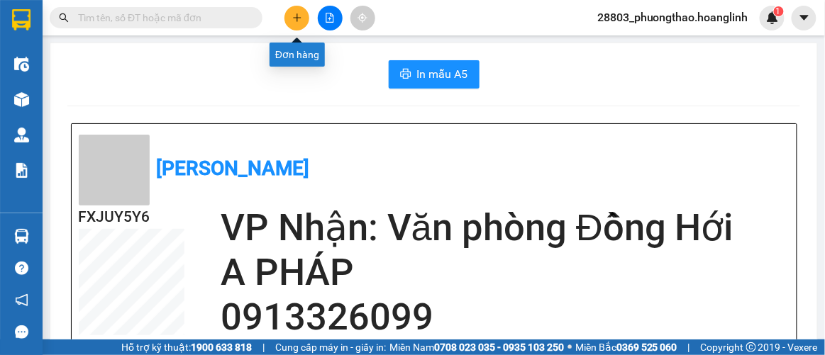
click at [297, 27] on button at bounding box center [297, 18] width 25 height 25
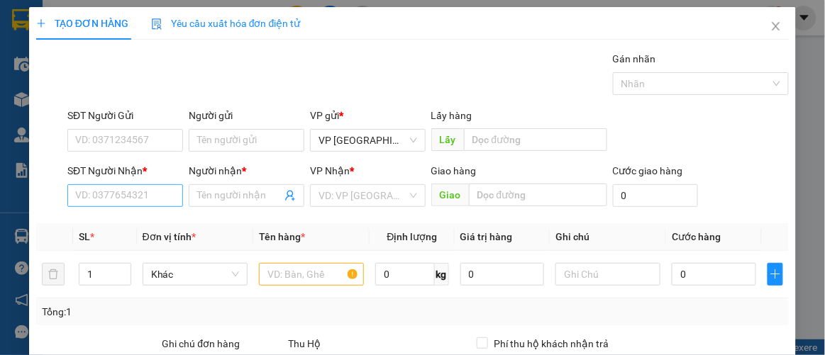
drag, startPoint x: 145, startPoint y: 209, endPoint x: 149, endPoint y: 194, distance: 15.5
click at [144, 209] on div "SĐT Người Nhận * VD: 0377654321" at bounding box center [125, 188] width 116 height 50
click at [149, 190] on input "SĐT Người Nhận *" at bounding box center [125, 195] width 116 height 23
click at [131, 196] on input "9828" at bounding box center [125, 195] width 116 height 23
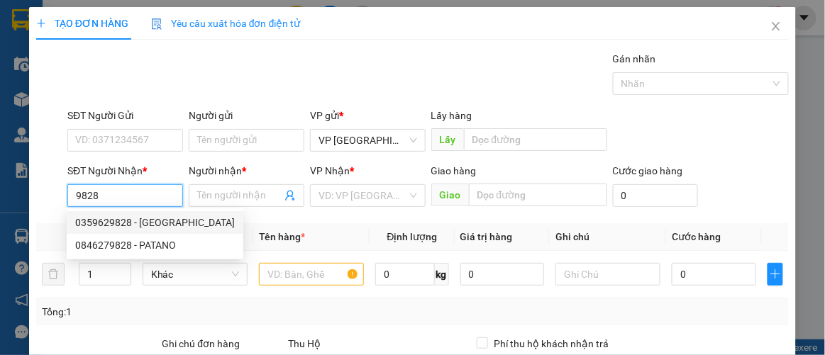
click at [134, 219] on div "0359629828 - HÀ LAN" at bounding box center [155, 223] width 160 height 16
type input "0359629828"
type input "HÀ LAN"
type input "ĐỒNG TRẠCH"
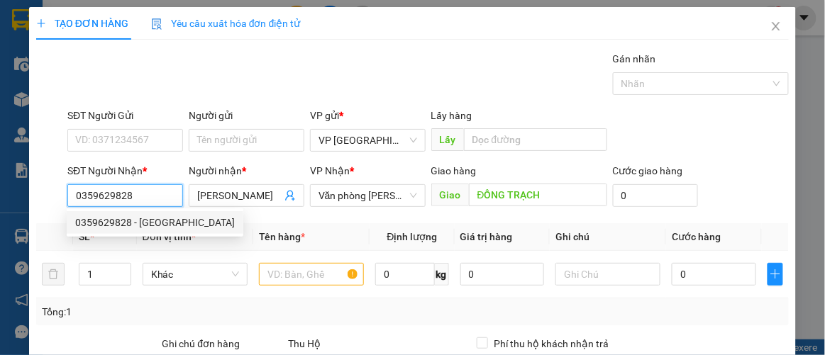
type input "70.000"
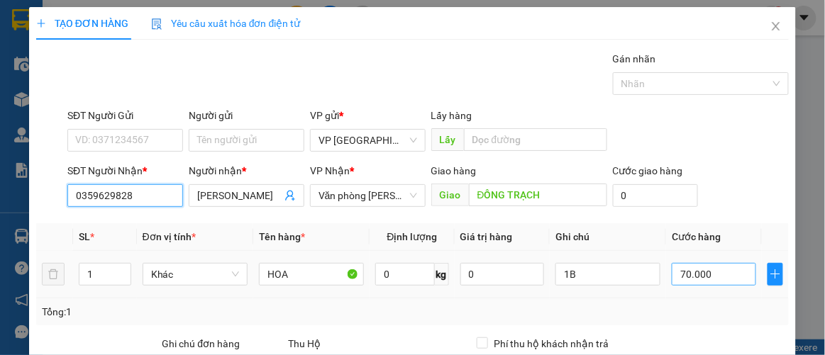
type input "0359629828"
click at [702, 273] on input "70.000" at bounding box center [714, 274] width 84 height 23
type input "1"
type input "00.001"
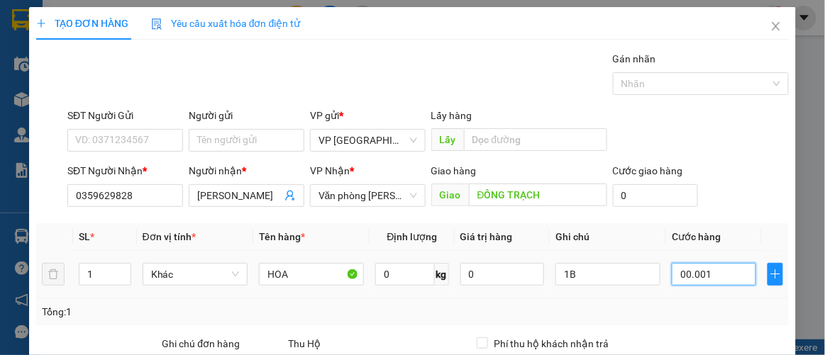
type input "10"
type input "0.000.010"
type input "100"
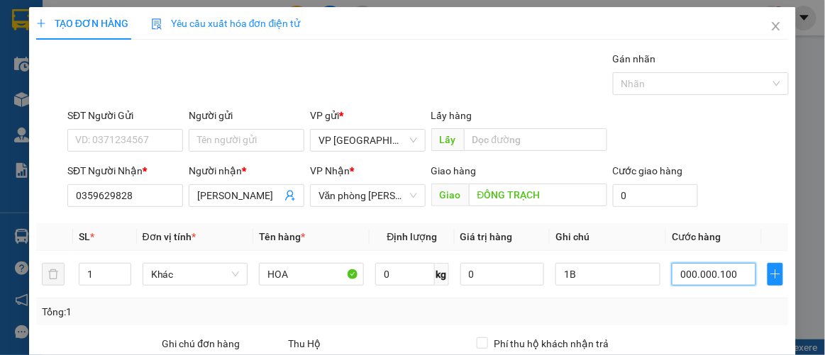
type input "000.000.100"
type input "100.000"
click at [745, 192] on div "SĐT Người Nhận * 0359629828 Người nhận * HÀ LAN VP Nhận * Văn phòng Lý Hòa Giao…" at bounding box center [428, 188] width 727 height 50
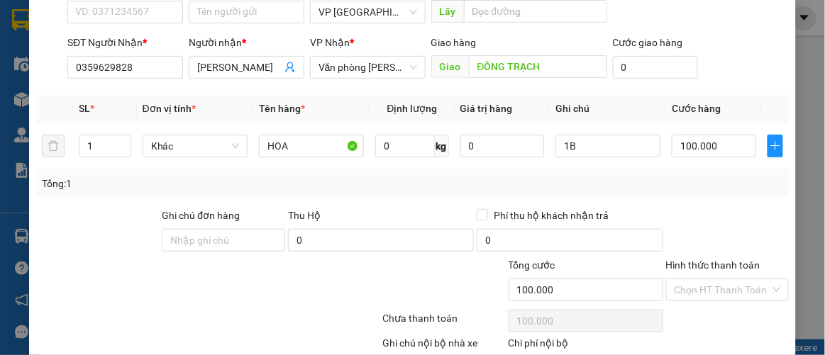
scroll to position [210, 0]
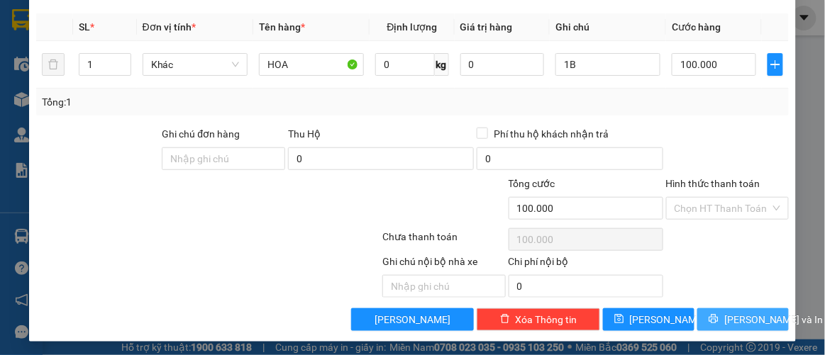
click at [733, 314] on span "Lưu và In" at bounding box center [773, 320] width 99 height 16
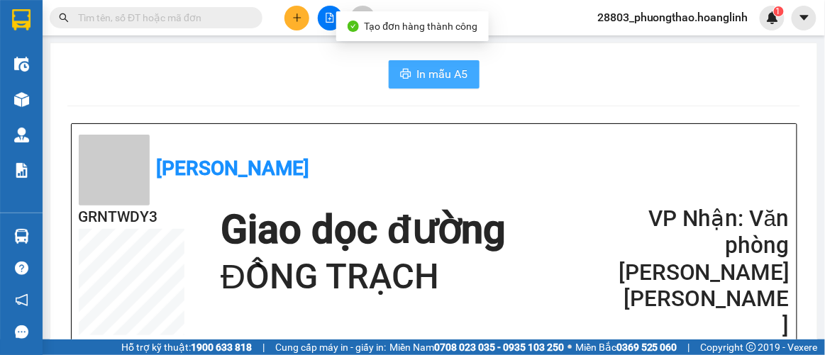
click at [447, 82] on span "In mẫu A5" at bounding box center [442, 74] width 51 height 18
